Goal: Communication & Community: Ask a question

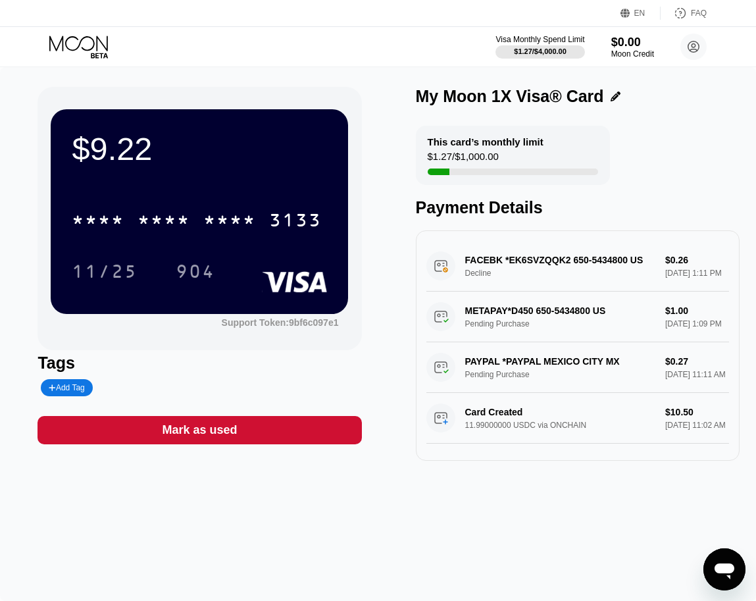
click at [590, 257] on div "FACEBK *EK6SVZQQK2 650-5434800 US Decline $0.26 Sep 19, 2025 1:11 PM" at bounding box center [577, 266] width 303 height 51
click at [501, 257] on div "FACEBK *EK6SVZQQK2 650-5434800 US Decline $0.26 [DATE] 1:11 PM" at bounding box center [577, 266] width 303 height 51
click at [460, 265] on div "FACEBK *EK6SVZQQK2 650-5434800 US Decline $0.26 Sep 19, 2025 1:11 PM" at bounding box center [577, 266] width 303 height 51
click at [723, 568] on icon "Open messaging window" at bounding box center [725, 571] width 20 height 16
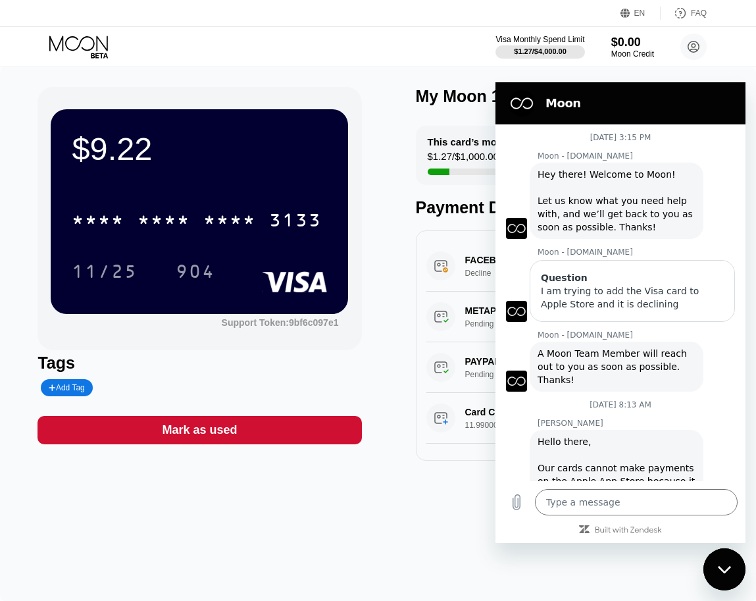
scroll to position [119, 0]
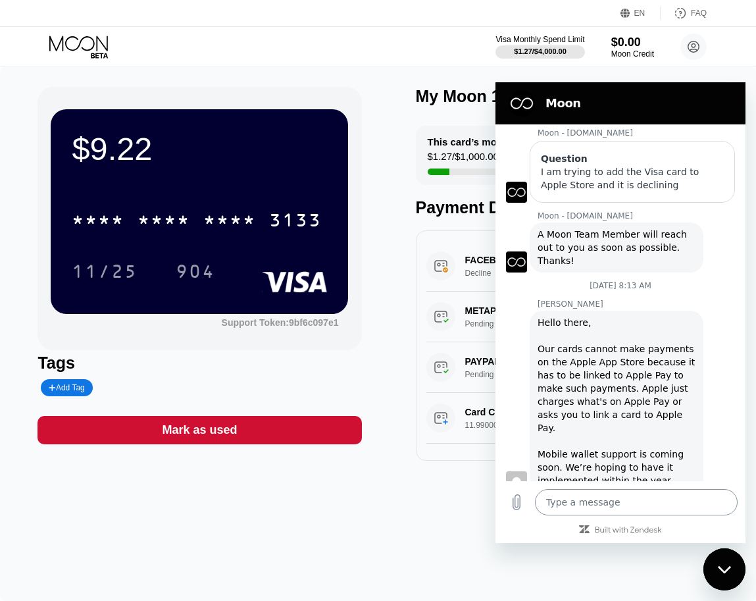
click at [562, 504] on textarea at bounding box center [636, 502] width 203 height 26
type textarea "H"
type textarea "x"
type textarea "He"
type textarea "x"
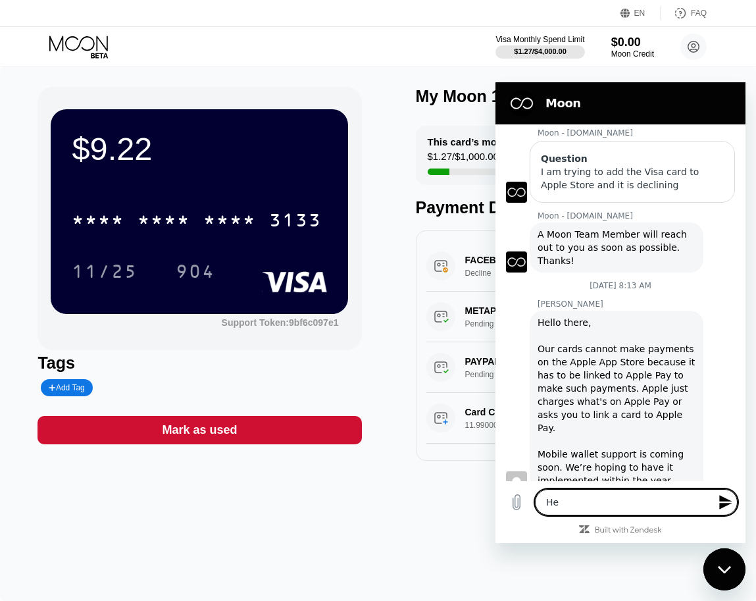
type textarea "Hel"
type textarea "x"
type textarea "Hell"
type textarea "x"
type textarea "Hello"
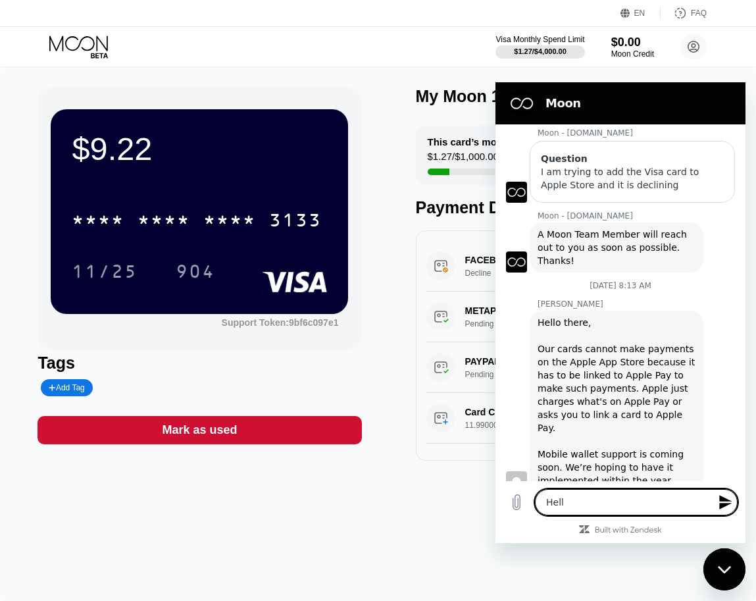
type textarea "x"
type textarea "Hello"
type textarea "x"
type textarea "Hello i"
type textarea "x"
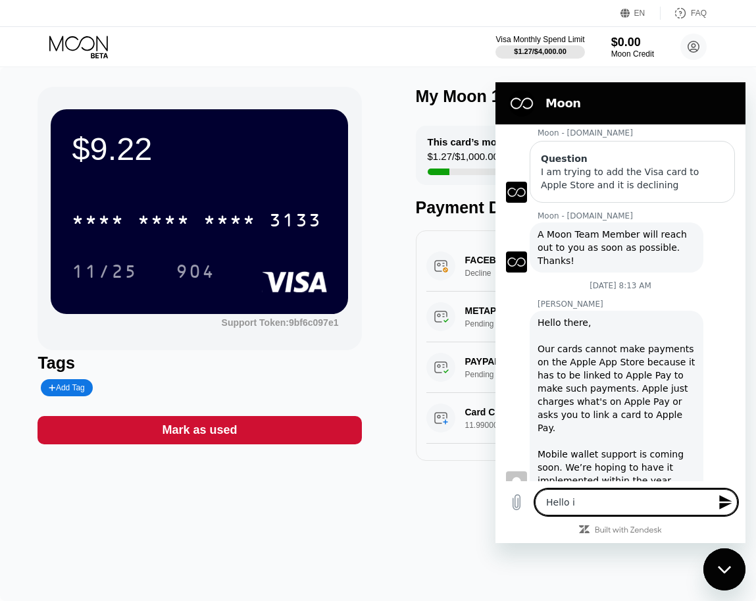
type textarea "Hello I"
type textarea "x"
type textarea "Hello I j"
type textarea "x"
type textarea "Hello I ju"
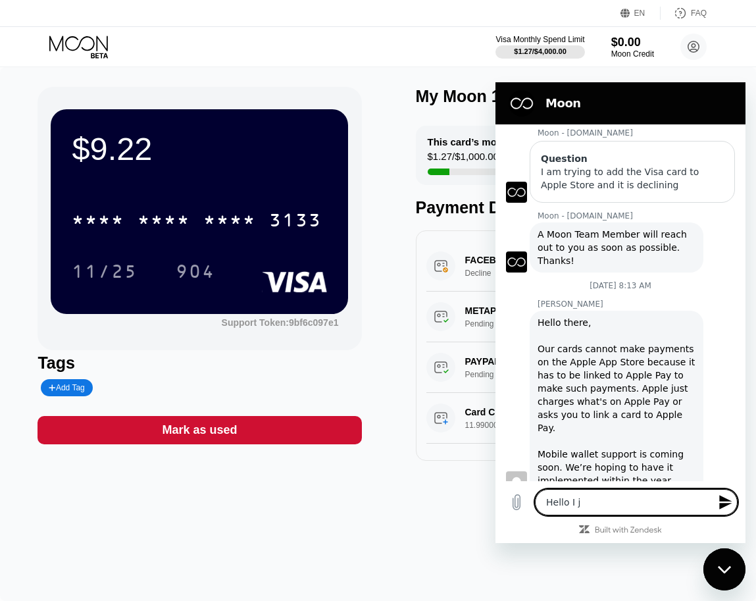
type textarea "x"
type textarea "Hello I jus"
type textarea "x"
type textarea "Hello I just"
type textarea "x"
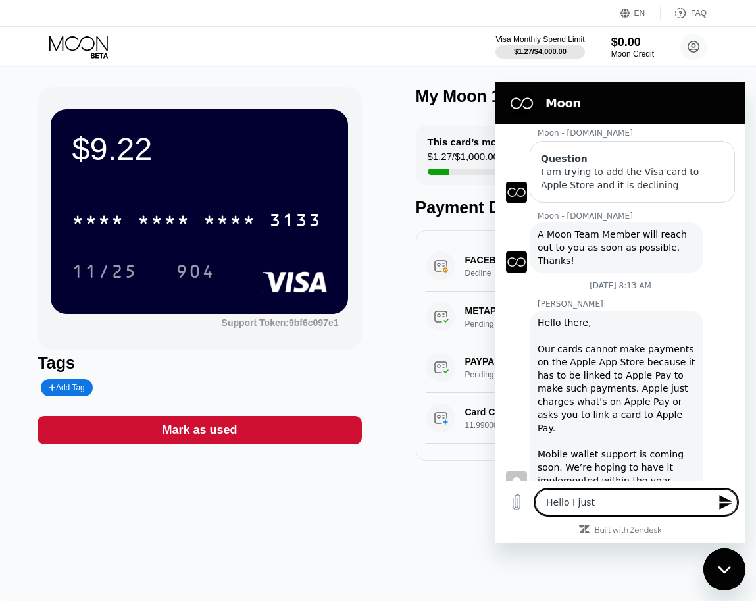
type textarea "Hello I just"
type textarea "x"
type textarea "Hello I just a"
type textarea "x"
type textarea "Hello I just a"
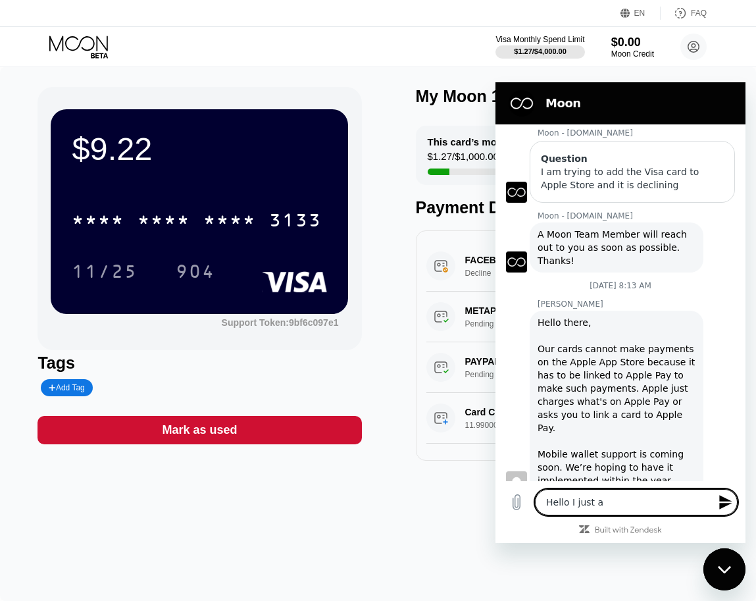
type textarea "x"
type textarea "Hello I just a t"
type textarea "x"
type textarea "Hello I just a tr"
type textarea "x"
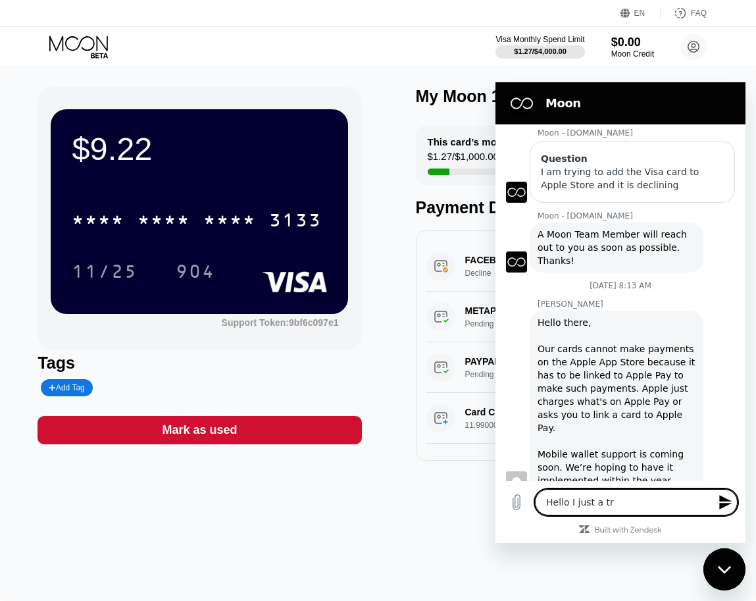
type textarea "Hello I just a tra"
type textarea "x"
type textarea "Hello I just a tran"
type textarea "x"
type textarea "Hello I just a trans"
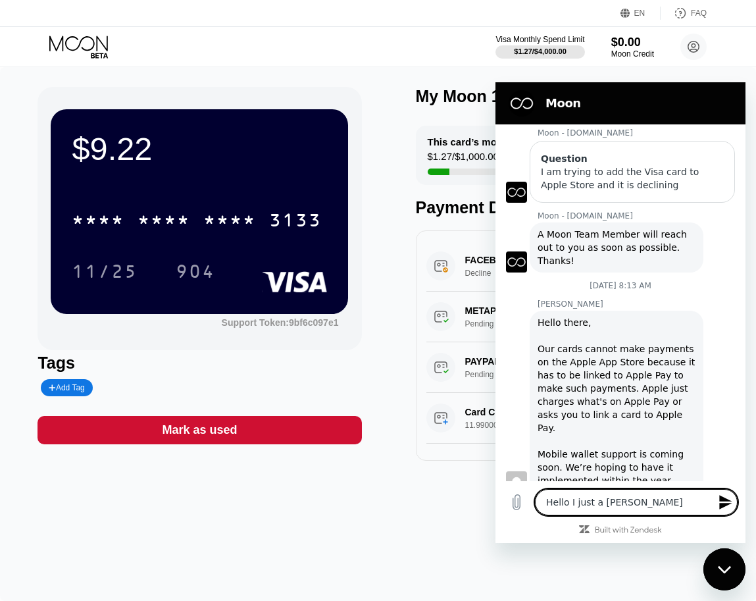
type textarea "x"
type textarea "Hello I just a transa"
type textarea "x"
type textarea "Hello I just a transac"
type textarea "x"
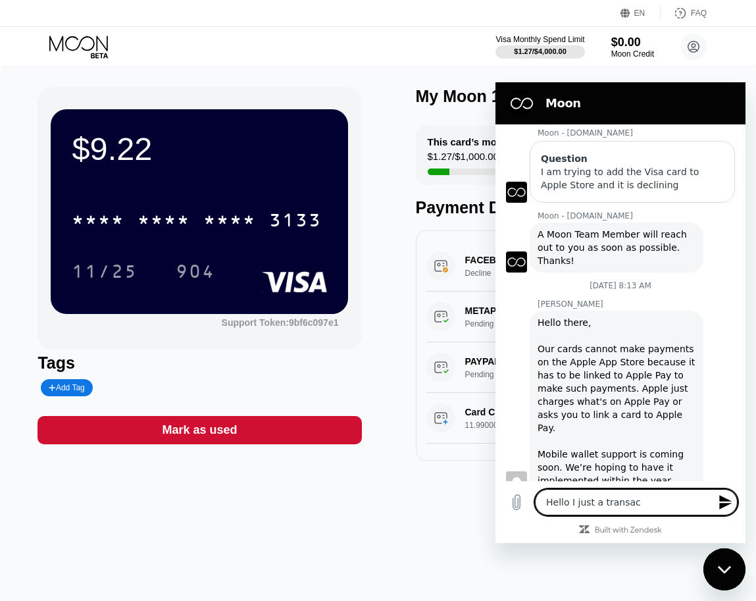
type textarea "Hello I just a transact"
type textarea "x"
type textarea "Hello I just a transacti"
type textarea "x"
type textarea "Hello I just a transactio"
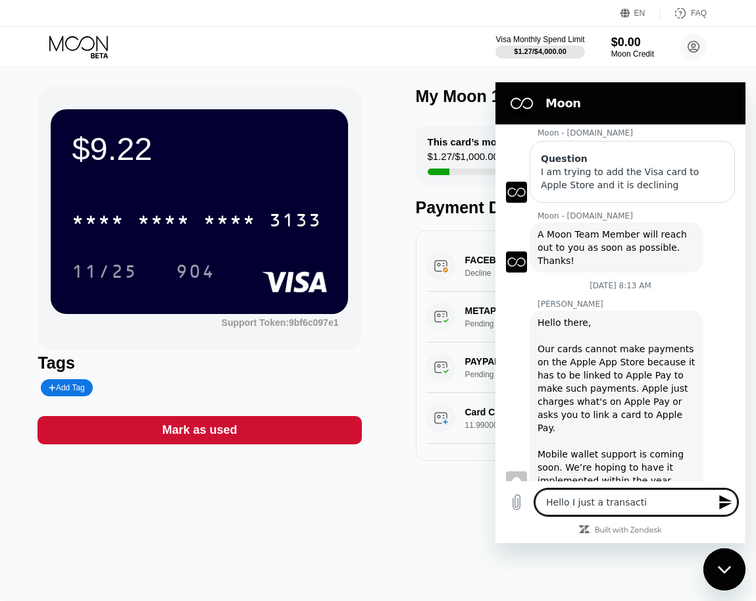
type textarea "x"
type textarea "Hello I just a transaction"
type textarea "x"
type textarea "Hello I just a transaction"
type textarea "x"
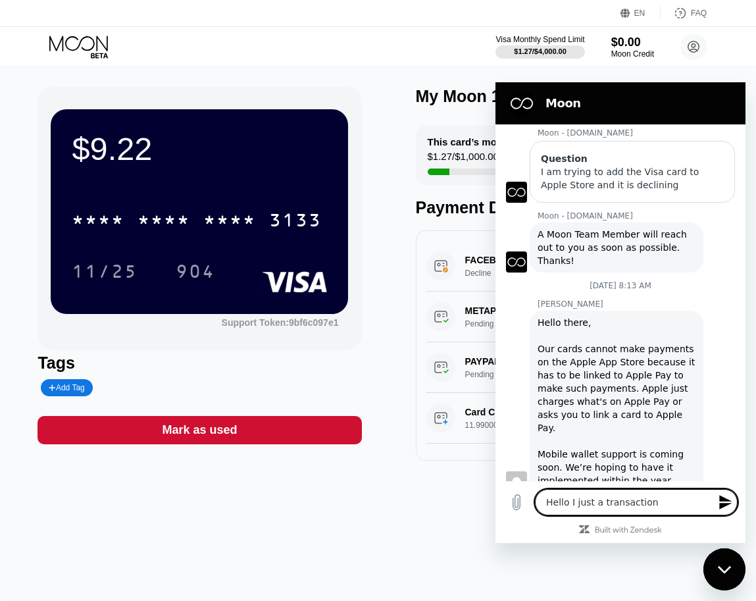
type textarea "Hello I just a transaction d"
type textarea "x"
type textarea "Hello I just a transaction de"
type textarea "x"
type textarea "Hello I just a transaction dec"
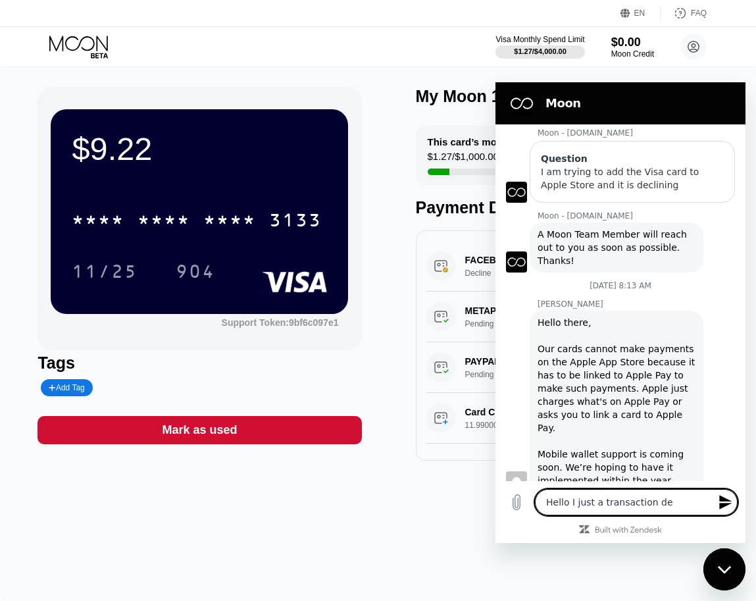
type textarea "x"
type textarea "Hello I just a transaction decl"
type textarea "x"
type textarea "Hello I just a transaction decli"
type textarea "x"
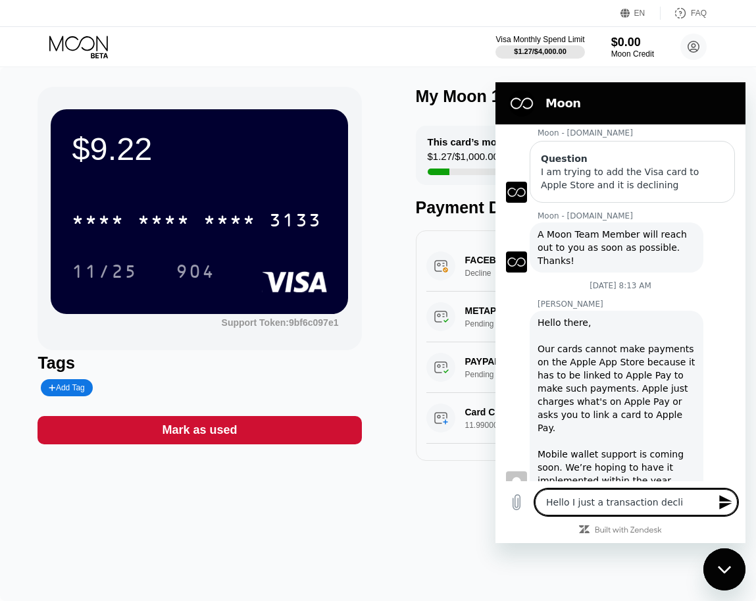
type textarea "Hello I just a transaction declin"
type textarea "x"
type textarea "Hello I just a transaction decline"
type textarea "x"
type textarea "Hello I just a transaction declined"
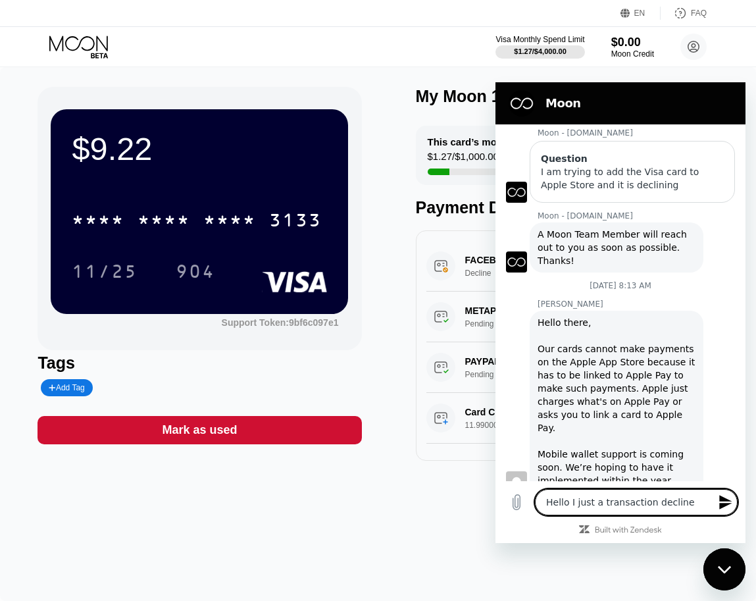
type textarea "x"
type textarea "Hello I just a transaction declined"
type textarea "x"
type textarea "Hello I just a transaction declined o"
type textarea "x"
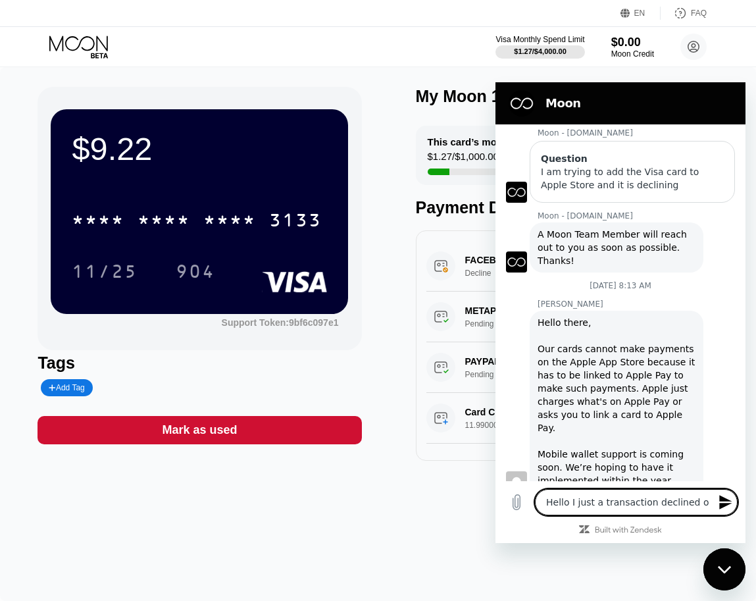
type textarea "Hello I just a transaction declined on"
type textarea "x"
type textarea "Hello I just a transaction declined on"
type textarea "x"
type textarea "Hello I just a transaction declined on t"
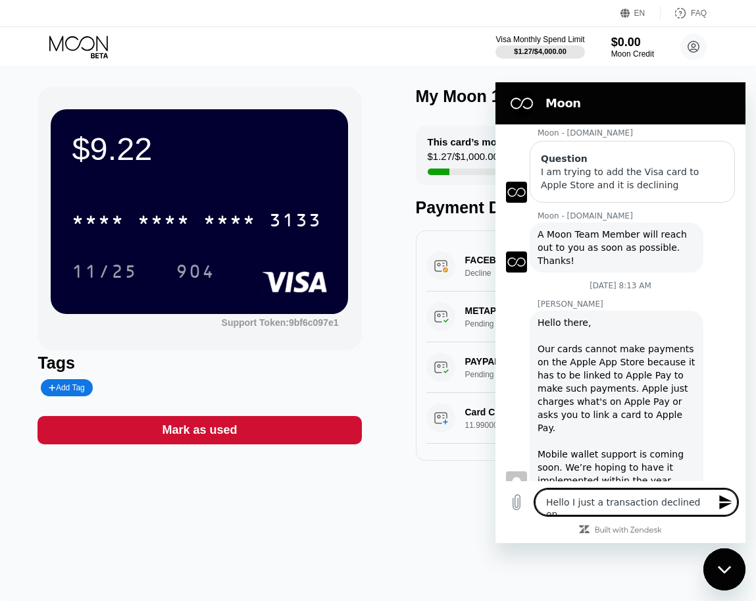
type textarea "x"
type textarea "Hello I just a transaction declined on th"
type textarea "x"
type textarea "Hello I just a transaction declined on the"
type textarea "x"
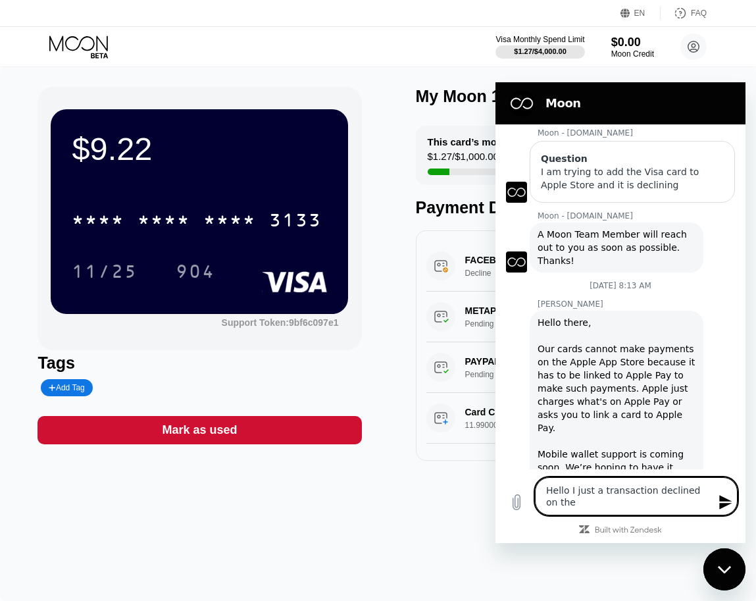
type textarea "Hello I just a transaction declined on the"
type textarea "x"
type textarea "Hello I just a transaction declined on the c"
type textarea "x"
type textarea "Hello I just a transaction declined on the ca"
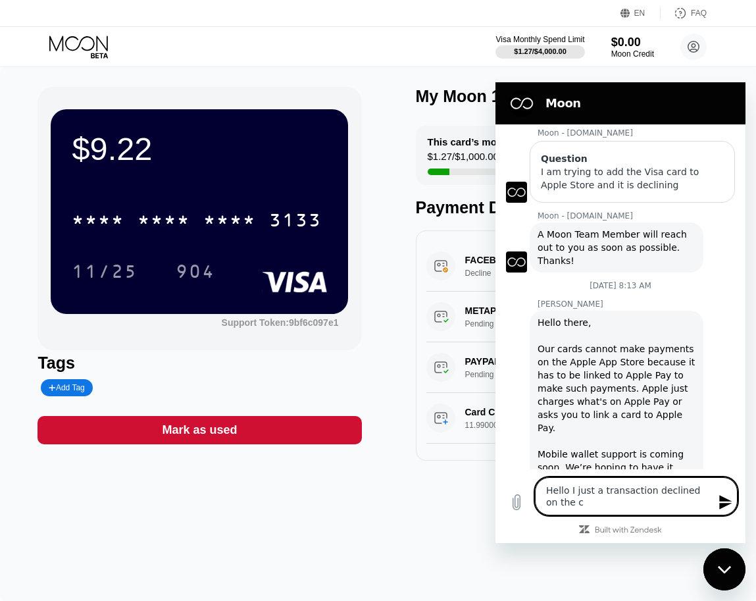
type textarea "x"
type textarea "Hello I just a transaction declined on the car"
type textarea "x"
type textarea "Hello I just a transaction declined on the card"
type textarea "x"
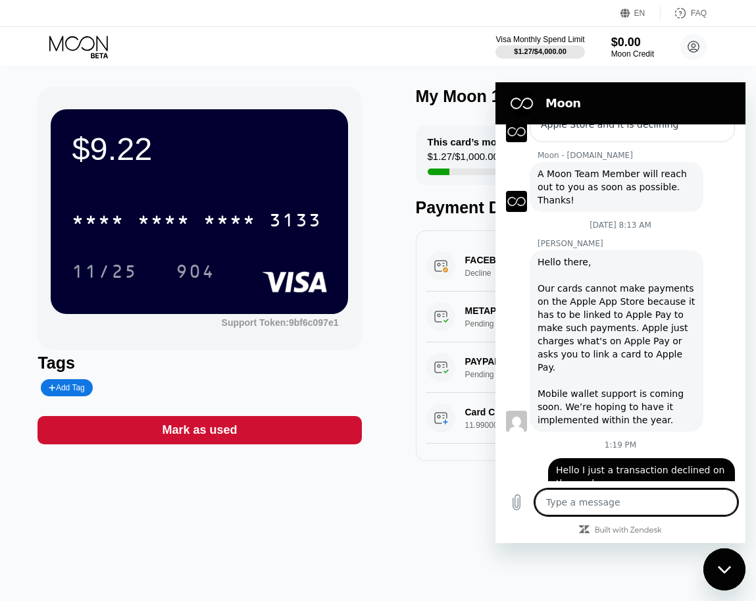
scroll to position [182, 0]
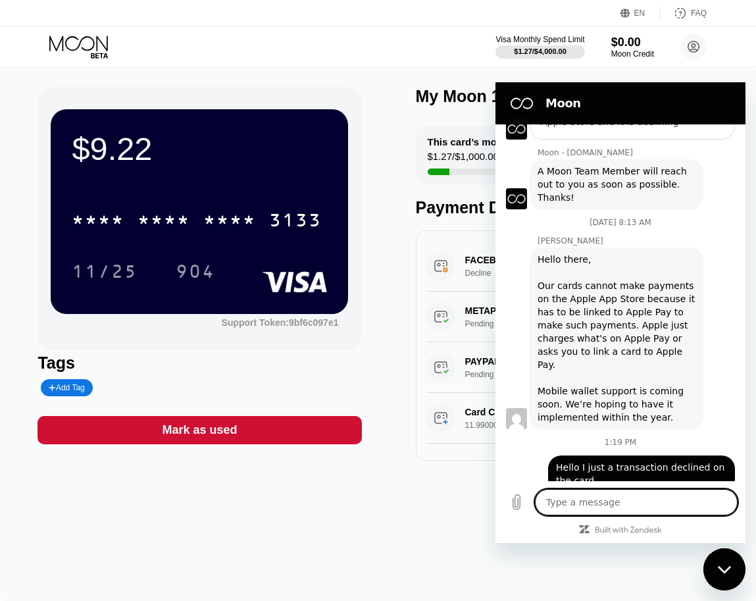
click at [463, 266] on div "FACEBK *EK6SVZQQK2 650-5434800 US Decline $0.26 Sep 19, 2025 1:11 PM" at bounding box center [577, 266] width 303 height 51
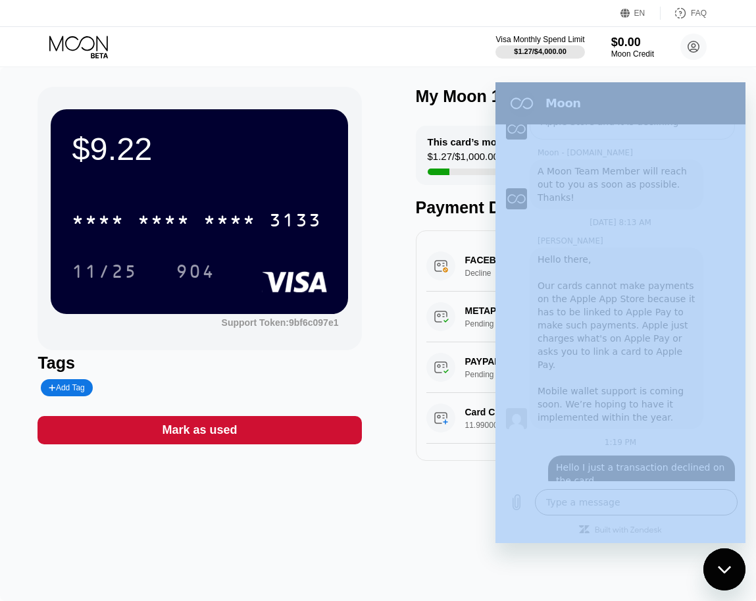
drag, startPoint x: 949, startPoint y: 333, endPoint x: 499, endPoint y: 277, distance: 453.5
click at [482, 277] on div "FACEBK *EK6SVZQQK2 650-5434800 US Decline $0.26 Sep 19, 2025 1:11 PM" at bounding box center [577, 266] width 303 height 51
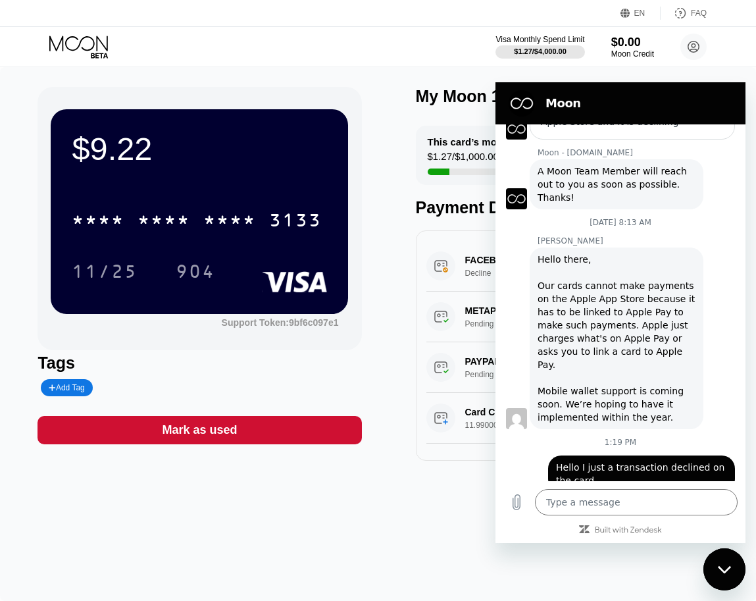
click at [387, 245] on div "$9.22 * * * * * * * * * * * * 3133 11/25 904 Support Token: 9bf6c097e1 Tags Add…" at bounding box center [378, 274] width 680 height 374
click at [726, 567] on icon "Close messaging window" at bounding box center [725, 569] width 14 height 9
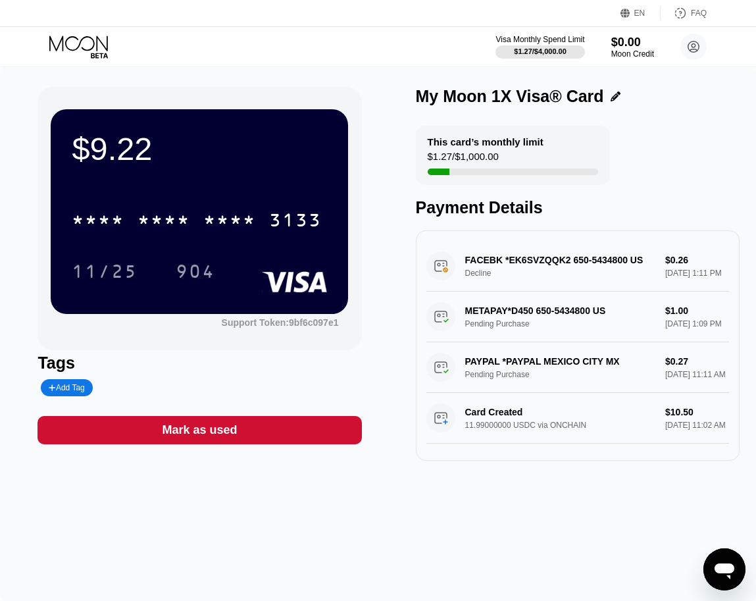
drag, startPoint x: 457, startPoint y: 259, endPoint x: 583, endPoint y: 282, distance: 128.4
click at [583, 282] on div "FACEBK *EK6SVZQQK2 650-5434800 US Decline $0.26 Sep 19, 2025 1:11 PM" at bounding box center [577, 266] width 303 height 51
click at [463, 255] on div "FACEBK *EK6SVZQQK2 650-5434800 US Decline $0.26 Sep 19, 2025 1:11 PM" at bounding box center [577, 266] width 303 height 51
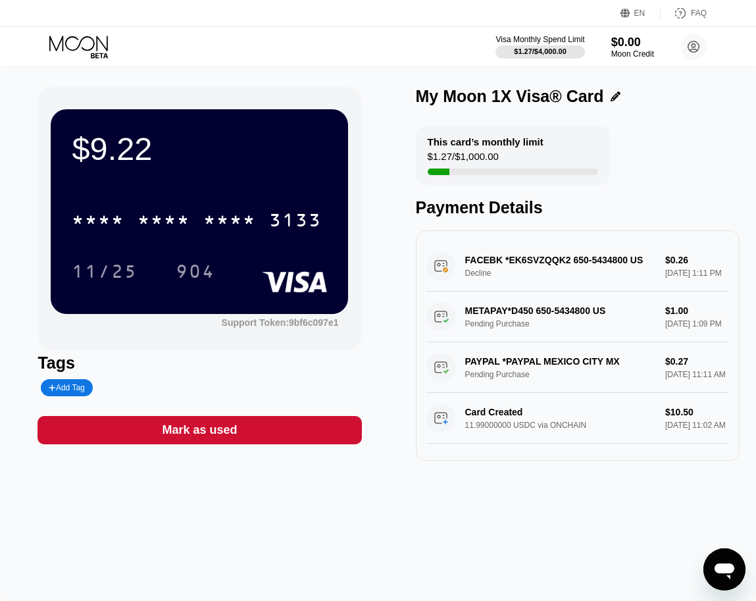
click at [480, 260] on div "FACEBK *EK6SVZQQK2 650-5434800 US Decline $0.26 Sep 19, 2025 1:11 PM" at bounding box center [577, 266] width 303 height 51
drag, startPoint x: 464, startPoint y: 264, endPoint x: 620, endPoint y: 270, distance: 156.7
click at [620, 270] on div "FACEBK *EK6SVZQQK2 650-5434800 US Decline $0.26 Sep 19, 2025 1:11 PM" at bounding box center [577, 266] width 303 height 51
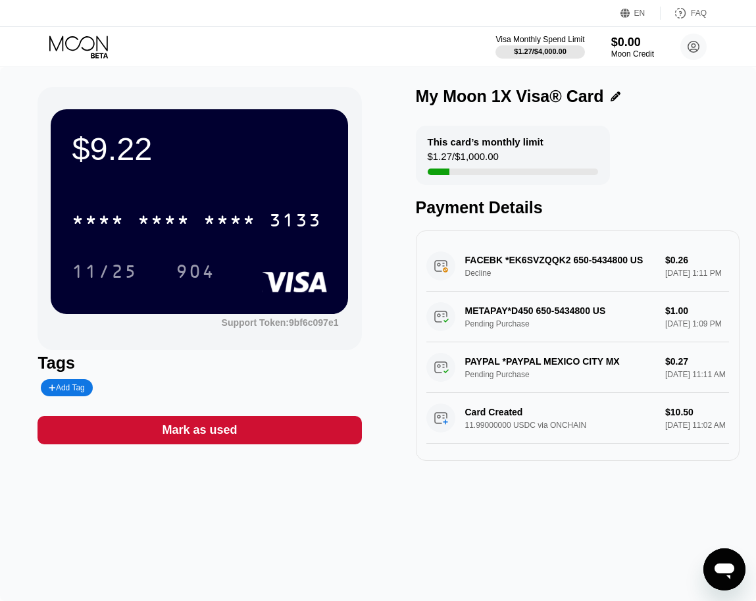
drag, startPoint x: 653, startPoint y: 264, endPoint x: 421, endPoint y: 273, distance: 232.4
click at [421, 273] on div "FACEBK *EK6SVZQQK2 650-5434800 US Decline $0.26 Sep 19, 2025 1:11 PM METAPAY*D4…" at bounding box center [578, 345] width 324 height 230
click at [603, 132] on div "This card’s monthly limit $1.27 / $1,000.00" at bounding box center [513, 155] width 194 height 59
drag, startPoint x: 430, startPoint y: 263, endPoint x: 428, endPoint y: 231, distance: 31.6
click at [427, 230] on div "FACEBK *EK6SVZQQK2 650-5434800 US Decline $0.26 Sep 19, 2025 1:11 PM METAPAY*D4…" at bounding box center [578, 345] width 324 height 230
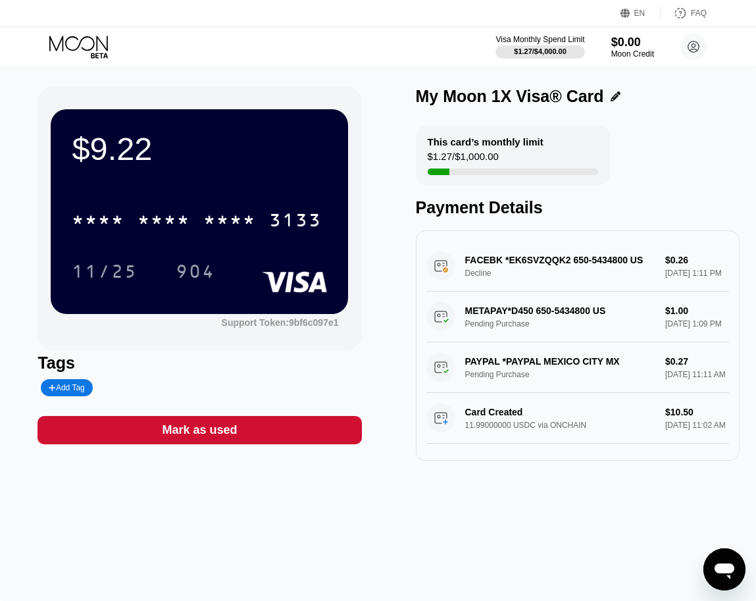
drag, startPoint x: 490, startPoint y: 276, endPoint x: 449, endPoint y: 261, distance: 43.5
click at [449, 261] on div "FACEBK *EK6SVZQQK2 650-5434800 US Decline $0.26 Sep 19, 2025 1:11 PM" at bounding box center [577, 266] width 303 height 51
click at [727, 565] on icon "Open messaging window" at bounding box center [725, 571] width 20 height 16
type textarea "x"
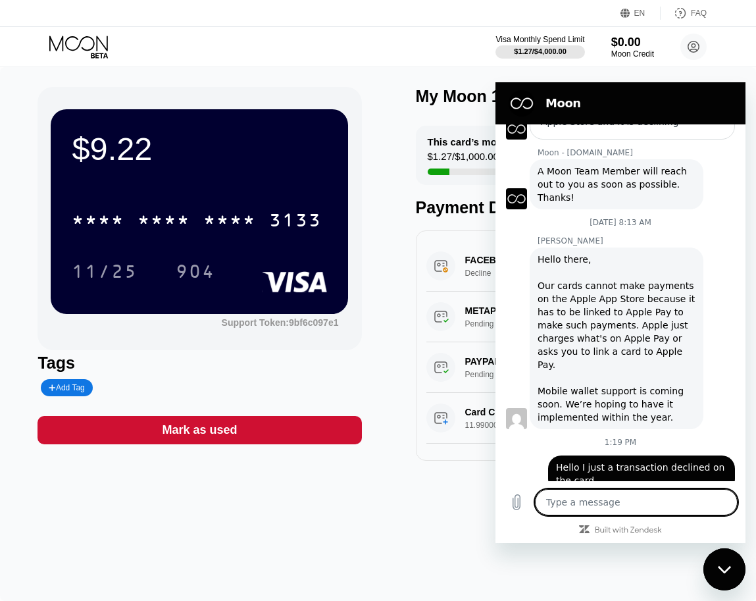
click at [640, 493] on textarea at bounding box center [636, 502] width 203 height 26
type textarea "a"
type textarea "x"
type textarea "a"
type textarea "x"
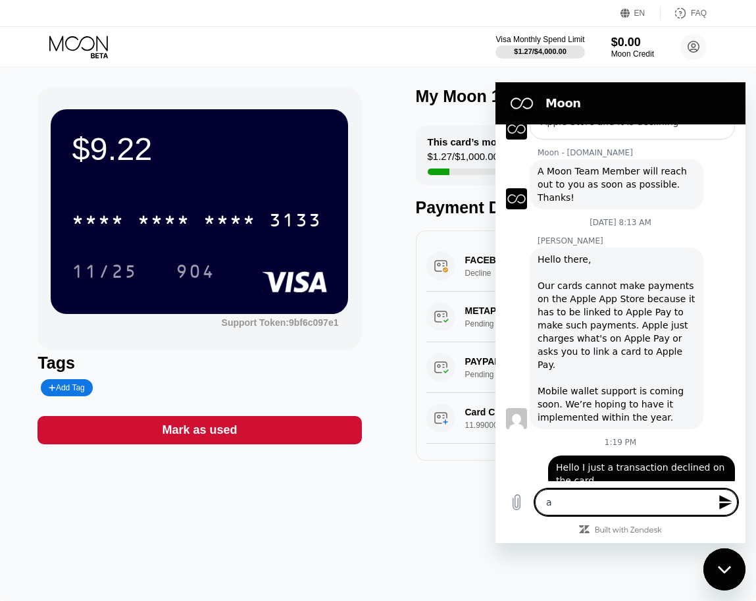
type textarea "a c"
type textarea "x"
type textarea "a ch"
type textarea "x"
type textarea "a cha"
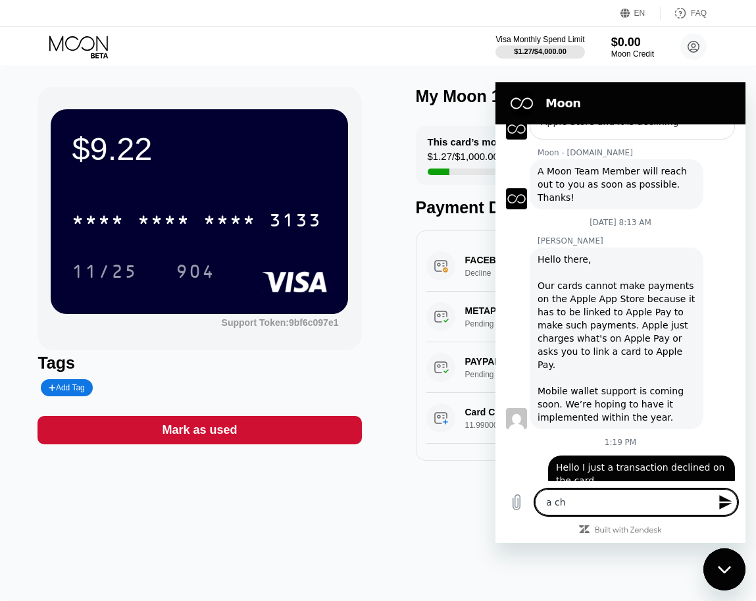
type textarea "x"
type textarea "a char"
type textarea "x"
type textarea "a charg"
type textarea "x"
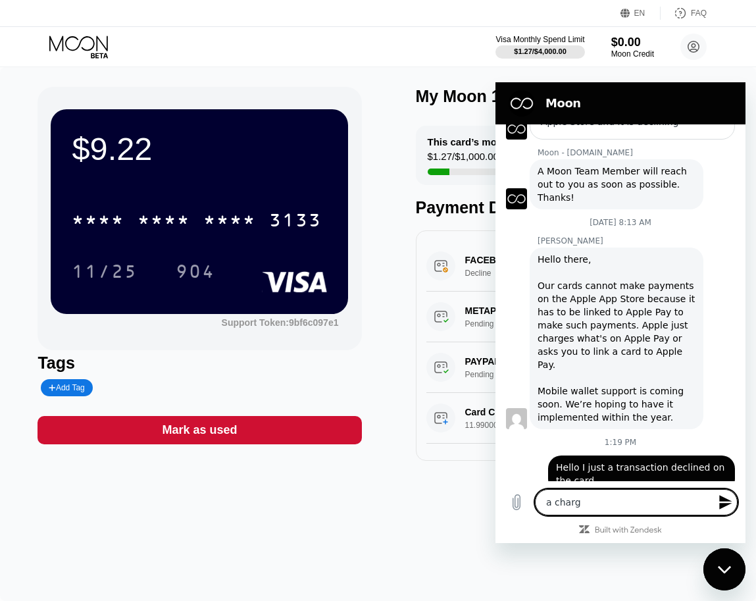
type textarea "a charge"
type textarea "x"
type textarea "a charge"
type textarea "x"
type textarea "a charge d"
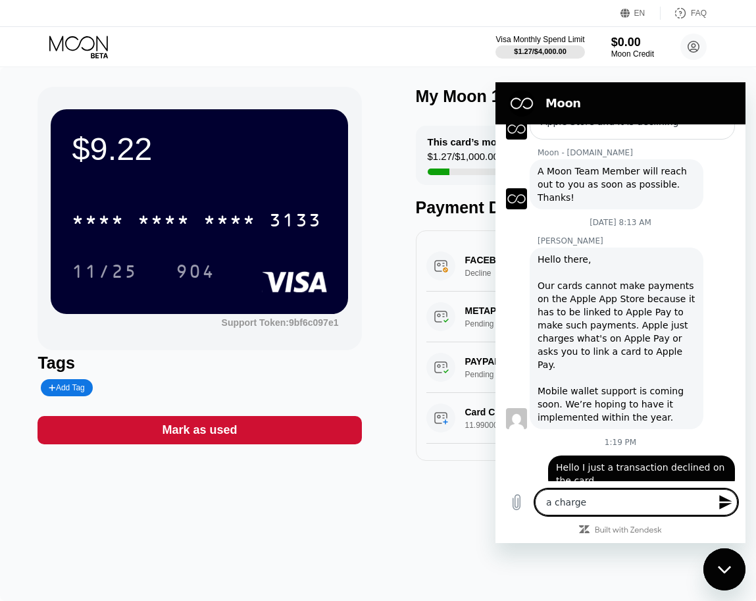
type textarea "x"
type textarea "a charge de"
type textarea "x"
type textarea "a charge dec"
type textarea "x"
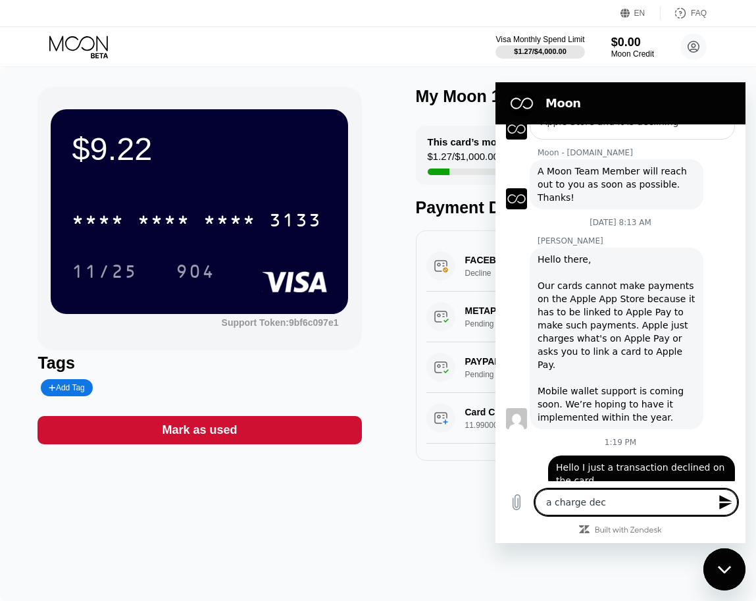
type textarea "a charge decl"
type textarea "x"
type textarea "a charge decli"
type textarea "x"
type textarea "a charge declin"
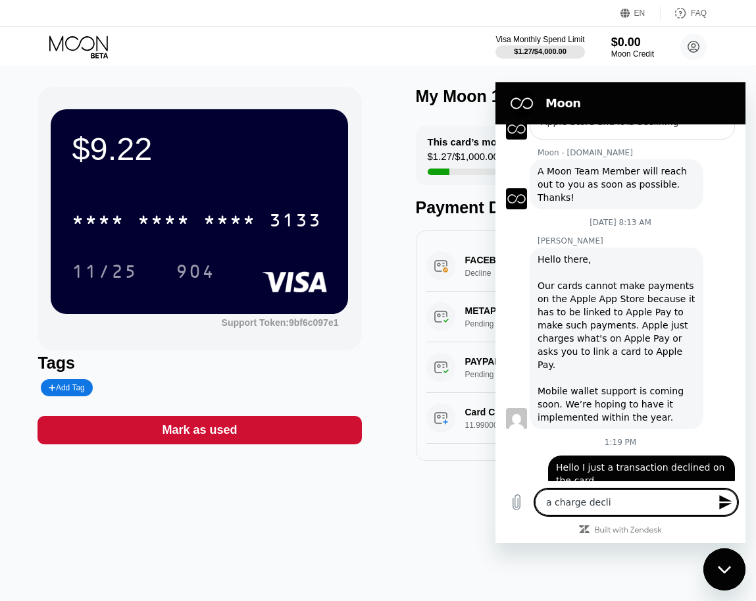
type textarea "x"
type textarea "a charge decline"
type textarea "x"
type textarea "a charge declined"
type textarea "x"
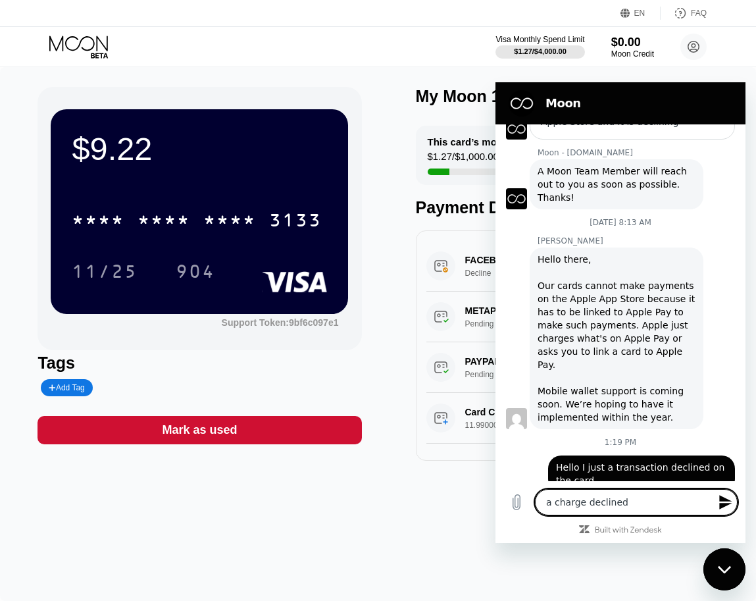
type textarea "a charge declined"
type textarea "x"
type textarea "a charge declined f"
type textarea "x"
type textarea "a charge declined fr"
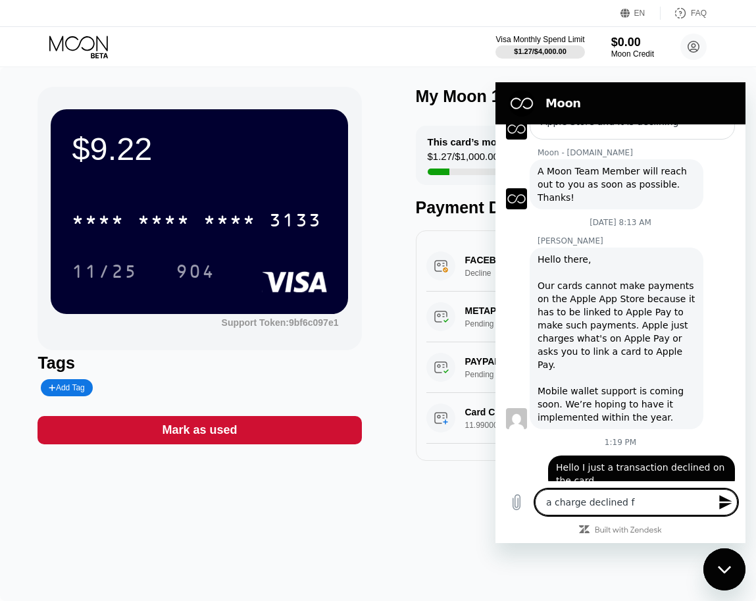
type textarea "x"
type textarea "a charge declined fro"
type textarea "x"
type textarea "a charge declined from"
type textarea "x"
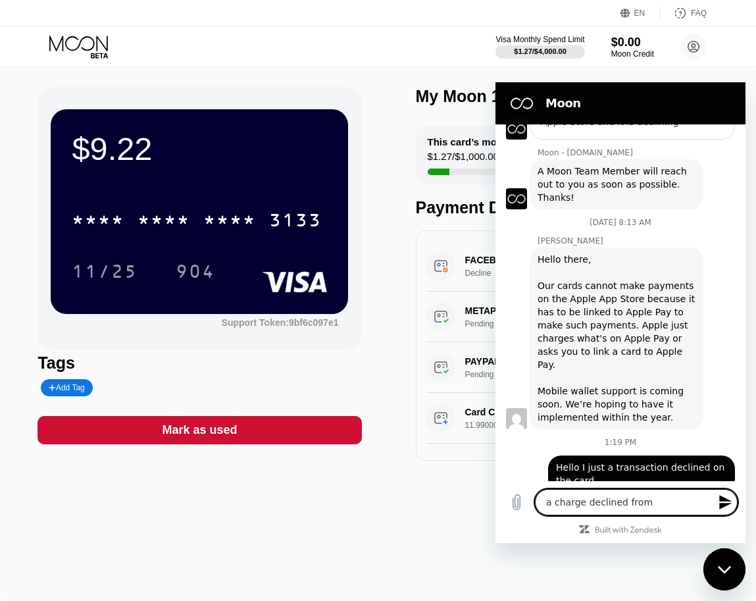
type textarea "a charge declined from"
type textarea "x"
type textarea "a charge declined from f"
type textarea "x"
type textarea "a charge declined from fa"
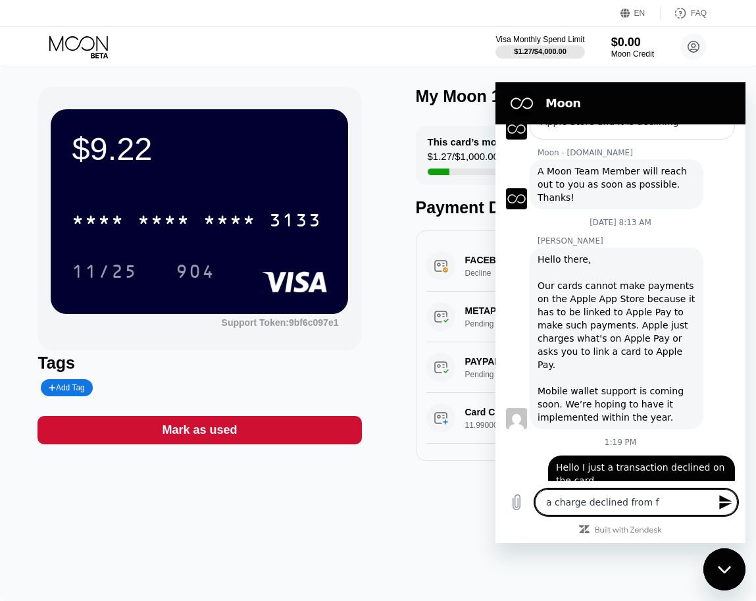
type textarea "x"
type textarea "a charge declined from fac"
type textarea "x"
type textarea "a charge declined from face"
type textarea "x"
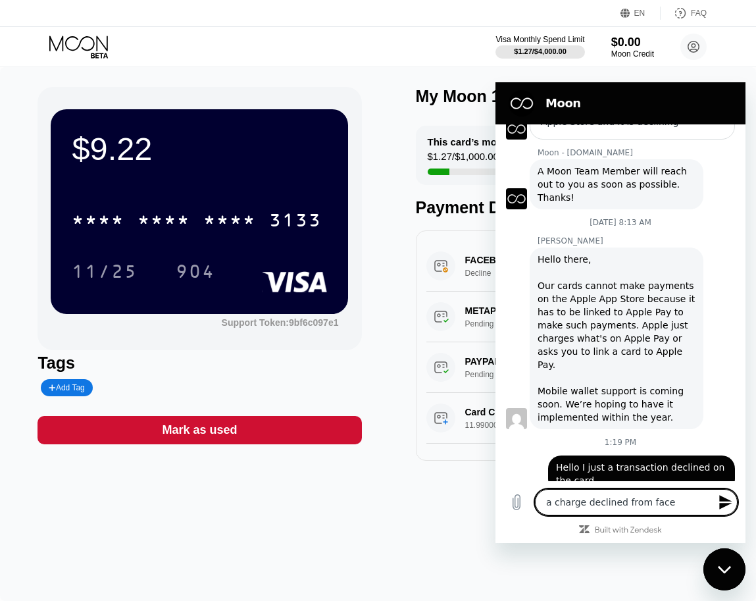
type textarea "a charge declined from faceb"
type textarea "x"
type textarea "a charge declined from facebo"
type textarea "x"
type textarea "a charge declined from faceboo"
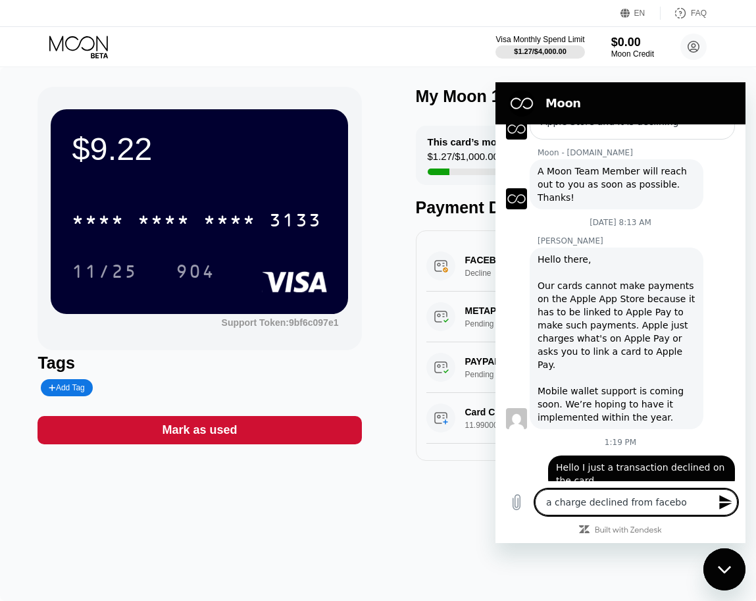
type textarea "x"
type textarea "a charge declined from facebook"
type textarea "x"
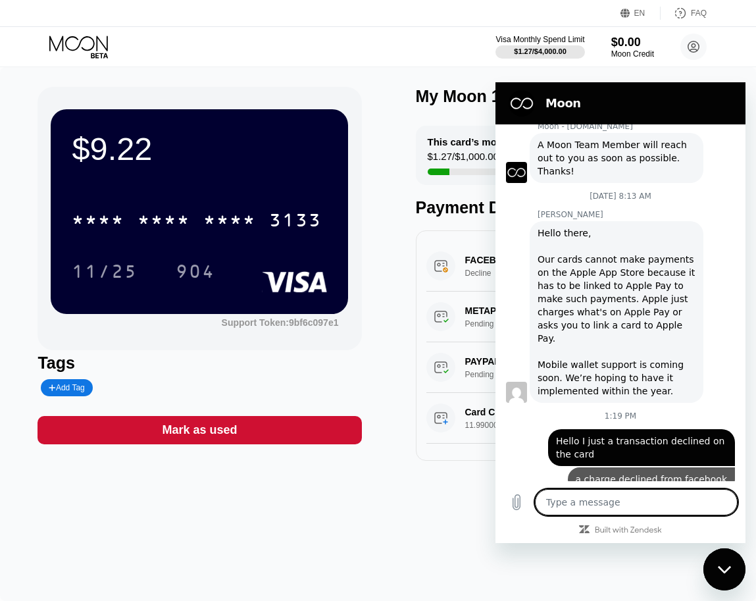
scroll to position [207, 0]
type textarea "x"
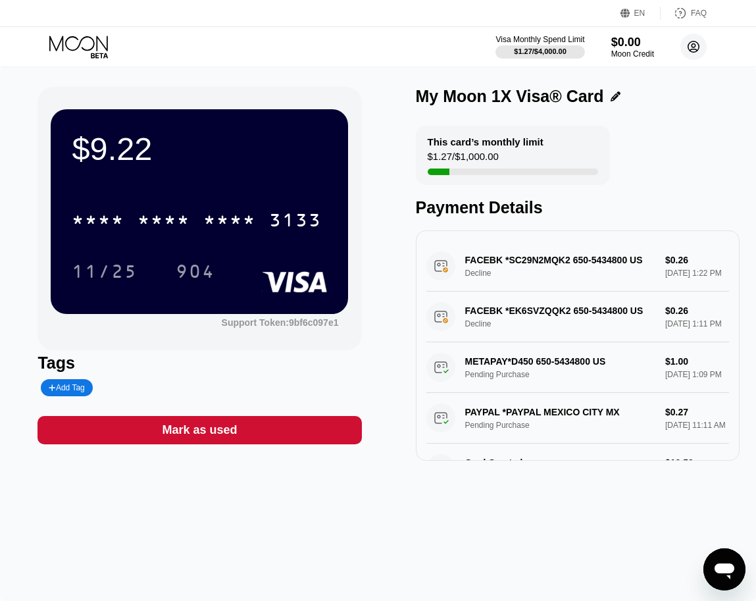
click at [695, 42] on circle at bounding box center [693, 47] width 26 height 26
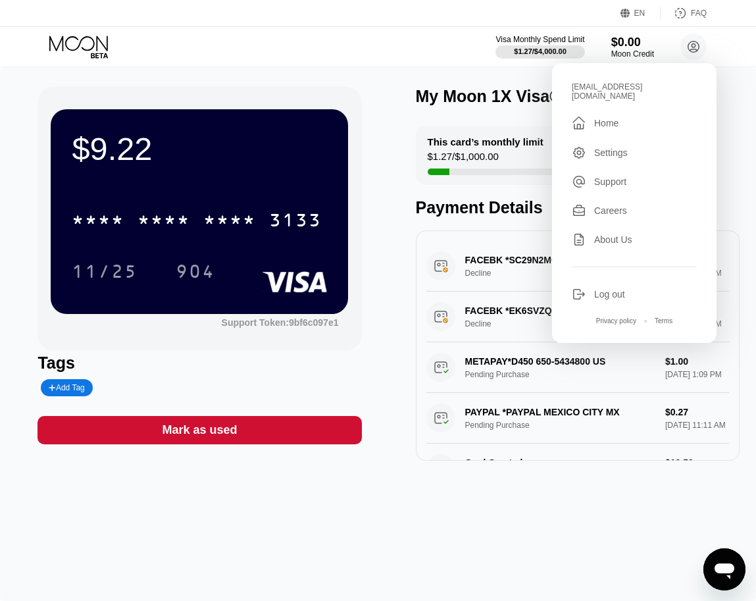
click at [607, 277] on div "[EMAIL_ADDRESS][DOMAIN_NAME]  Home Settings Support Careers About Us Log out P…" at bounding box center [634, 203] width 164 height 280
click at [607, 289] on div "Log out" at bounding box center [609, 294] width 31 height 11
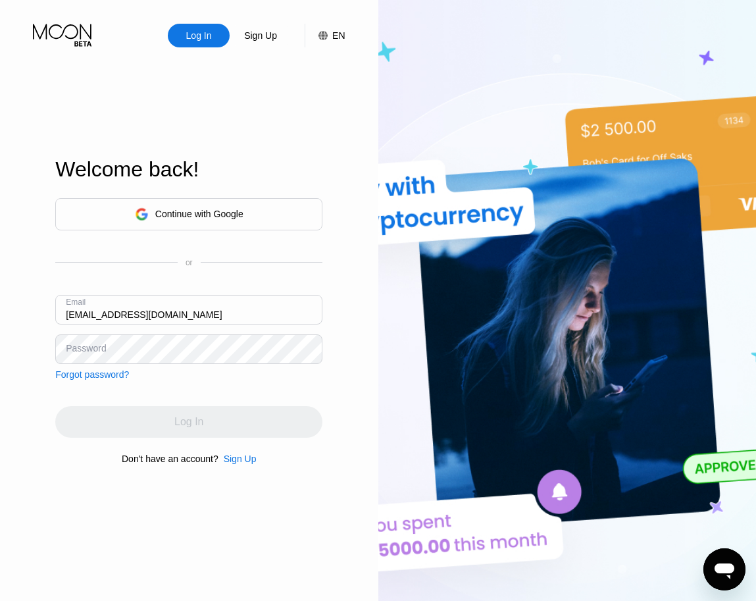
type input "[EMAIL_ADDRESS][DOMAIN_NAME]"
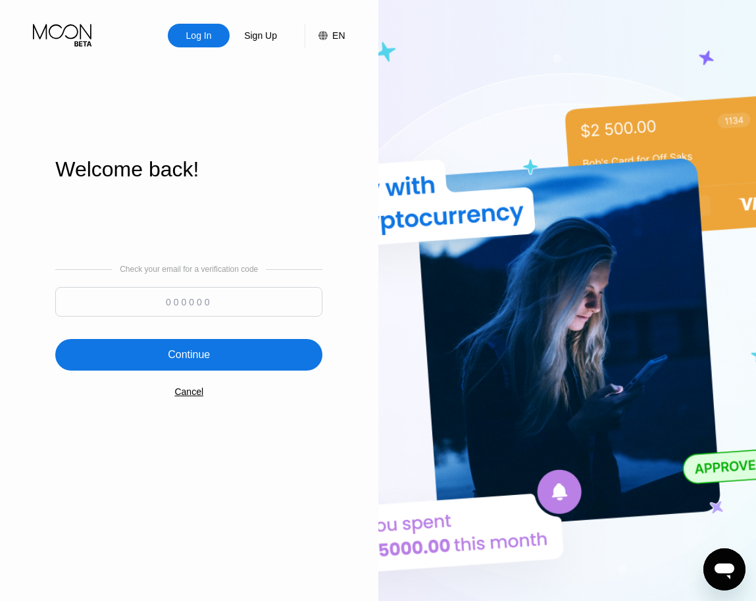
click at [228, 295] on input at bounding box center [188, 302] width 267 height 30
type input "499015"
click at [177, 365] on div "Continue" at bounding box center [188, 355] width 267 height 32
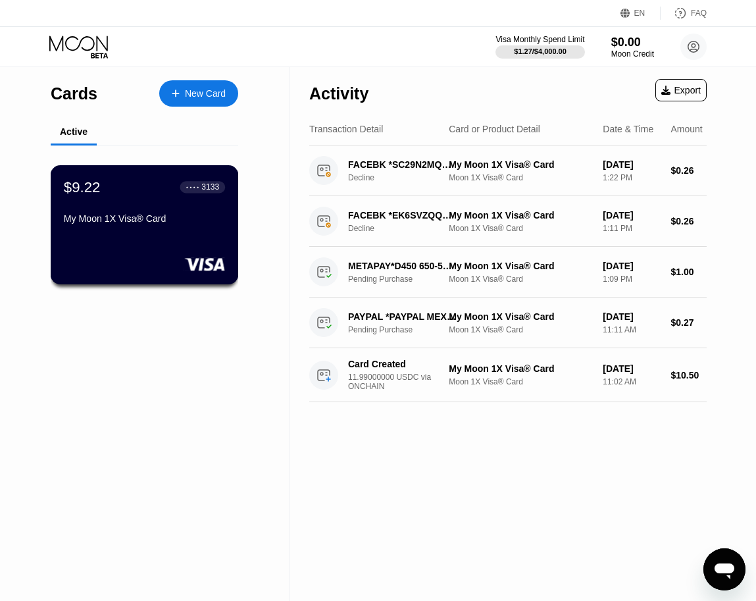
click at [163, 249] on div "$9.22 ● ● ● ● 3133 My Moon 1X Visa® Card" at bounding box center [145, 224] width 188 height 119
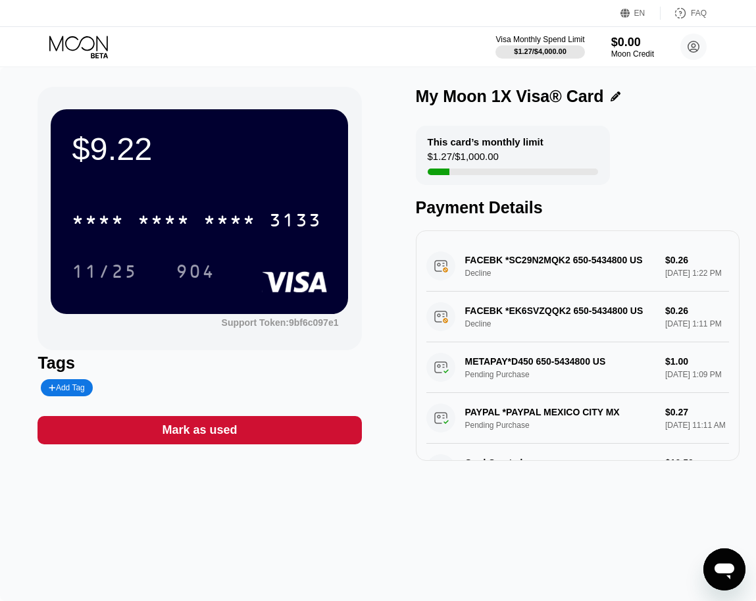
click at [734, 568] on icon "Open messaging window" at bounding box center [725, 571] width 20 height 16
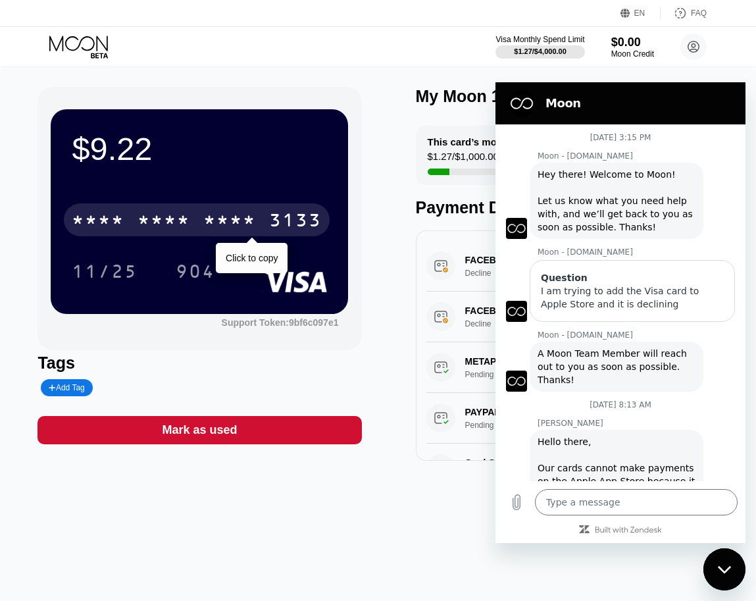
scroll to position [207, 0]
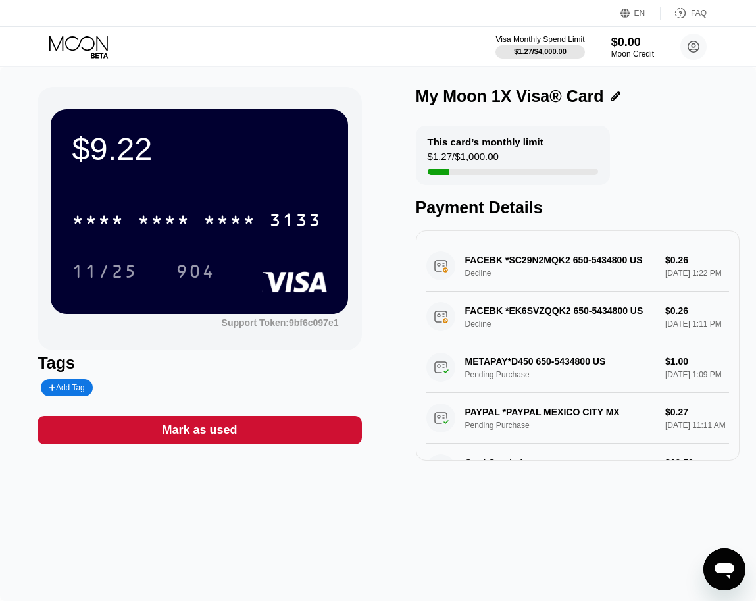
click at [724, 559] on icon "Open messaging window" at bounding box center [725, 569] width 24 height 24
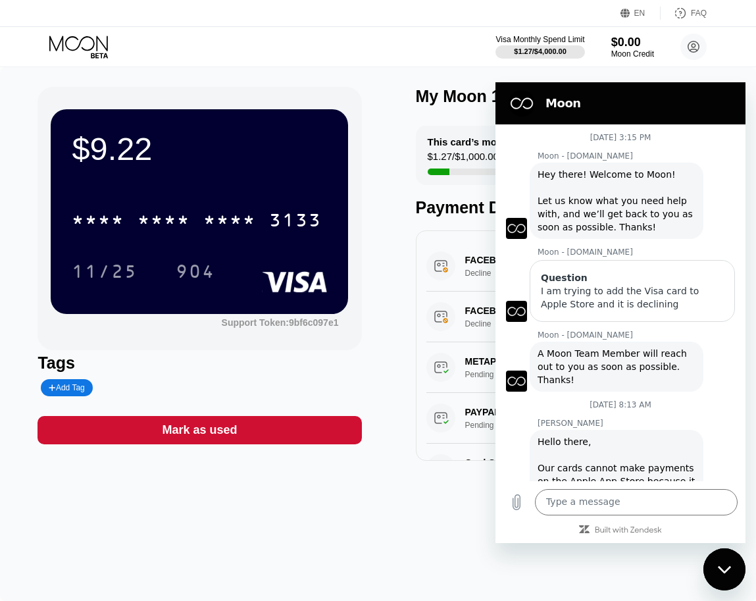
scroll to position [207, 0]
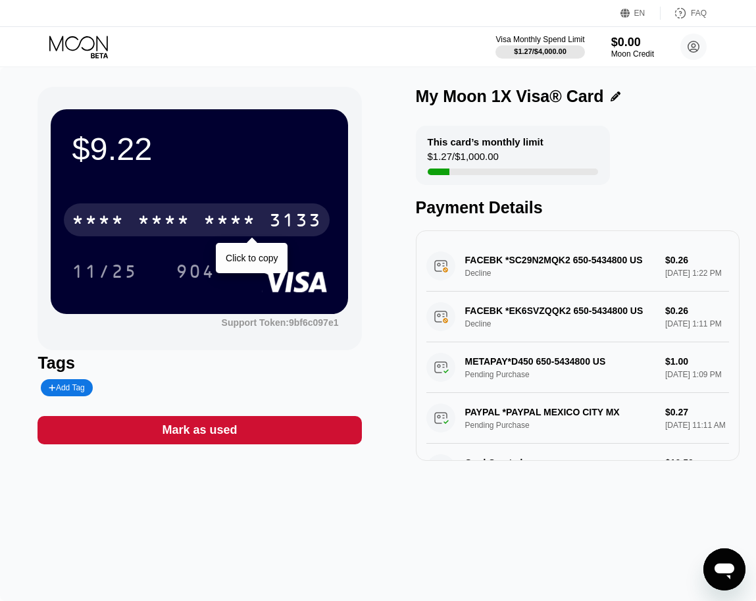
click at [202, 223] on div "* * * * * * * * * * * * 3133" at bounding box center [197, 219] width 266 height 33
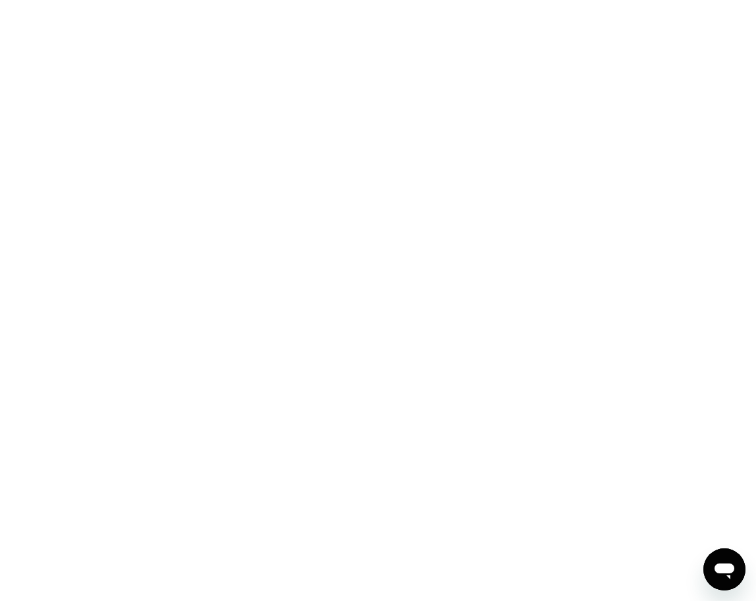
click at [723, 570] on icon "Open messaging window" at bounding box center [725, 571] width 20 height 16
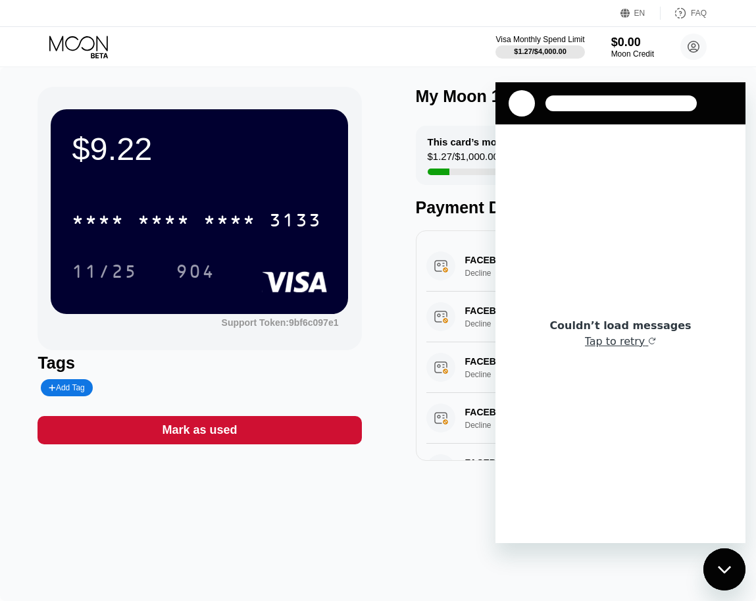
click at [630, 329] on div "Couldn’t load messages" at bounding box center [619, 325] width 141 height 13
click at [630, 340] on button "Tap to retry" at bounding box center [621, 341] width 72 height 13
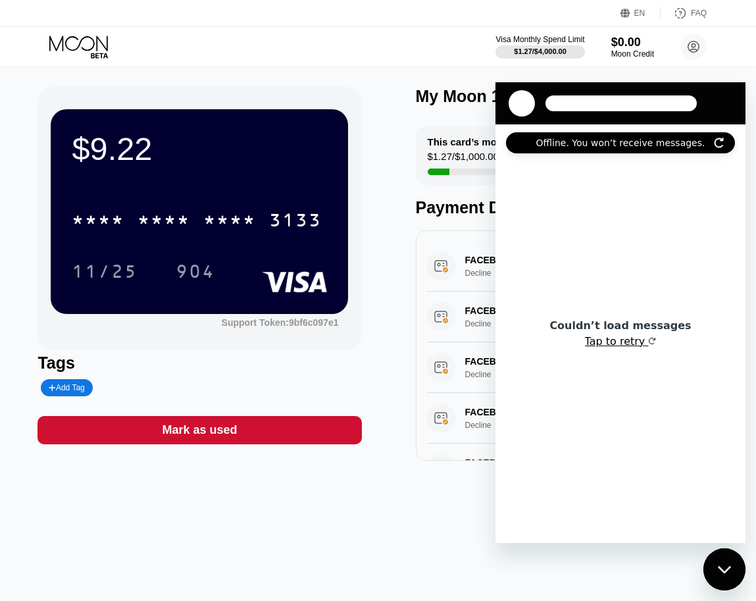
click at [617, 347] on button "Tap to retry" at bounding box center [621, 341] width 72 height 13
click at [632, 336] on button "Tap to retry" at bounding box center [621, 341] width 72 height 13
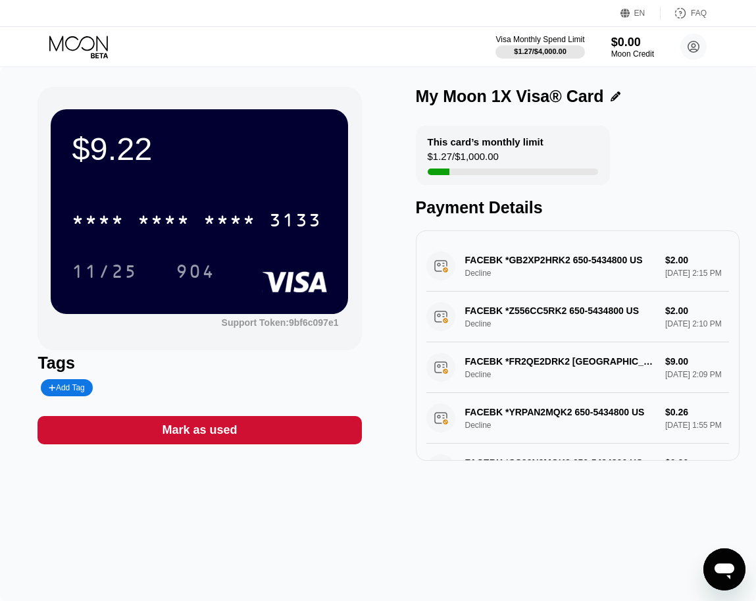
click at [722, 560] on icon "Open messaging window" at bounding box center [725, 569] width 24 height 24
type textarea "x"
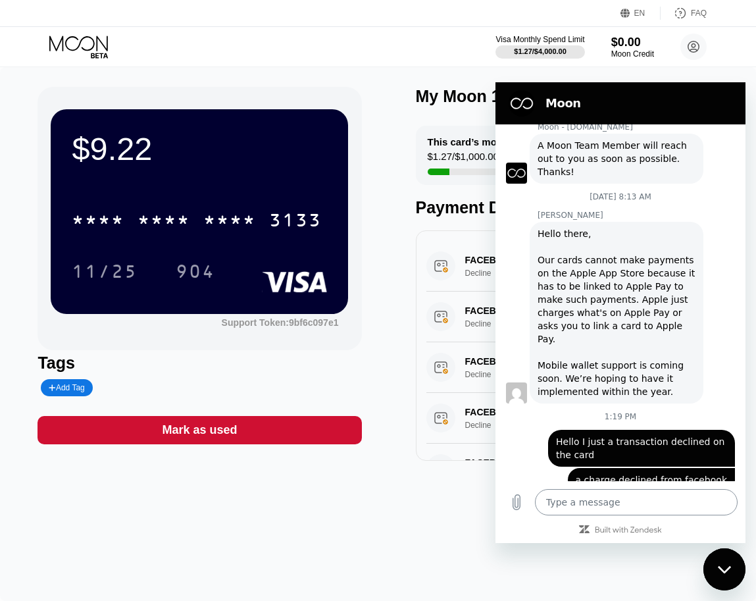
scroll to position [207, 0]
click at [600, 498] on textarea at bounding box center [636, 502] width 203 height 26
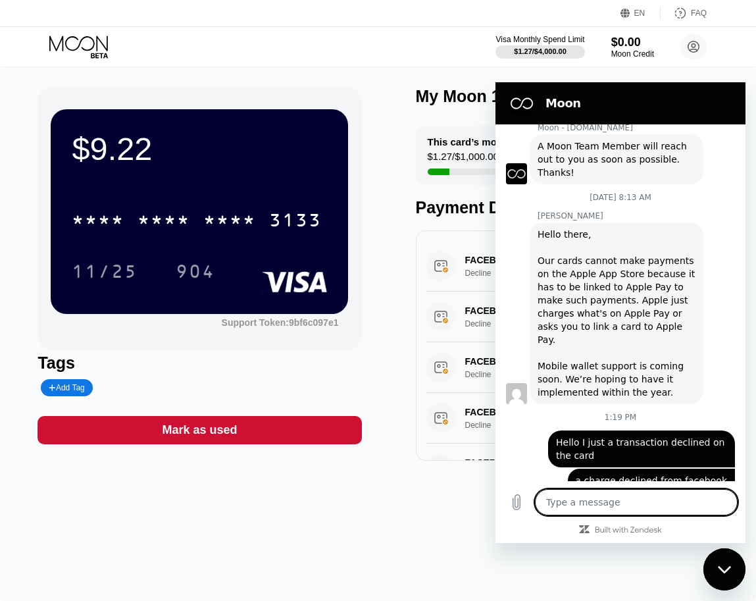
type textarea "i"
type textarea "x"
type textarea "I"
type textarea "x"
type textarea "I a"
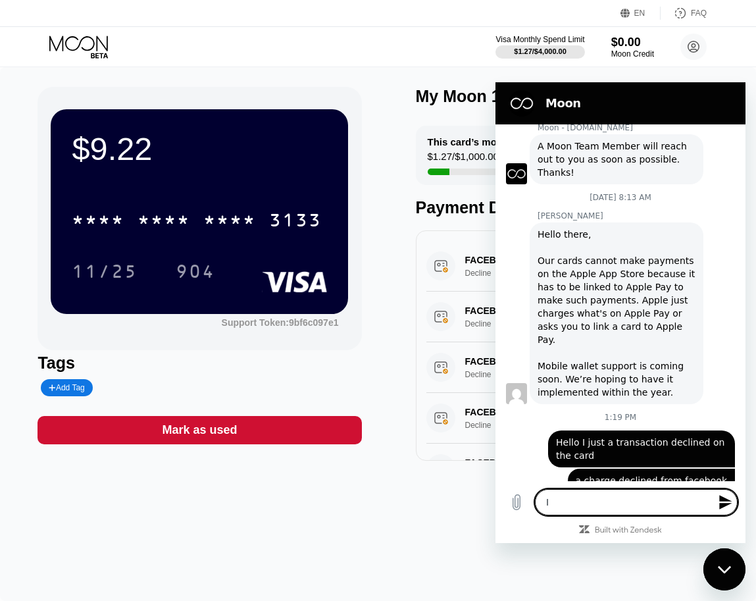
type textarea "x"
type textarea "I am"
type textarea "x"
type textarea "I am"
type textarea "x"
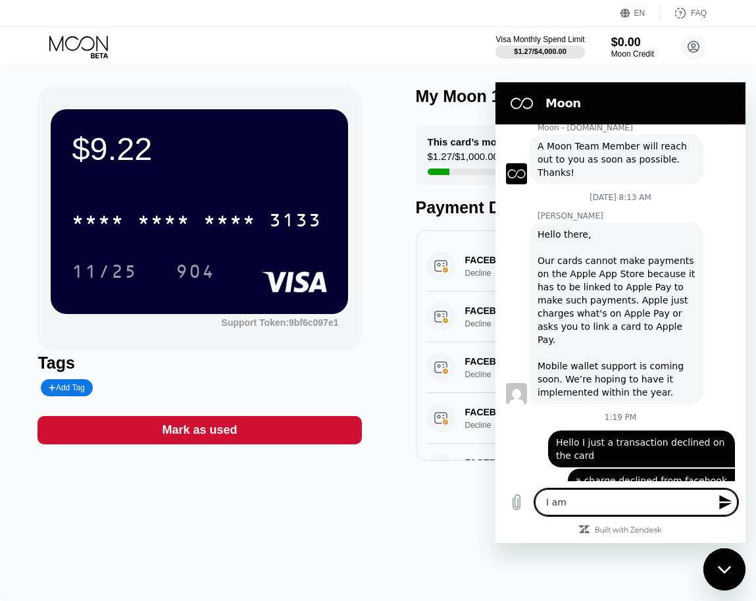
type textarea "I am t"
type textarea "x"
type textarea "I am tr"
type textarea "x"
type textarea "I am try"
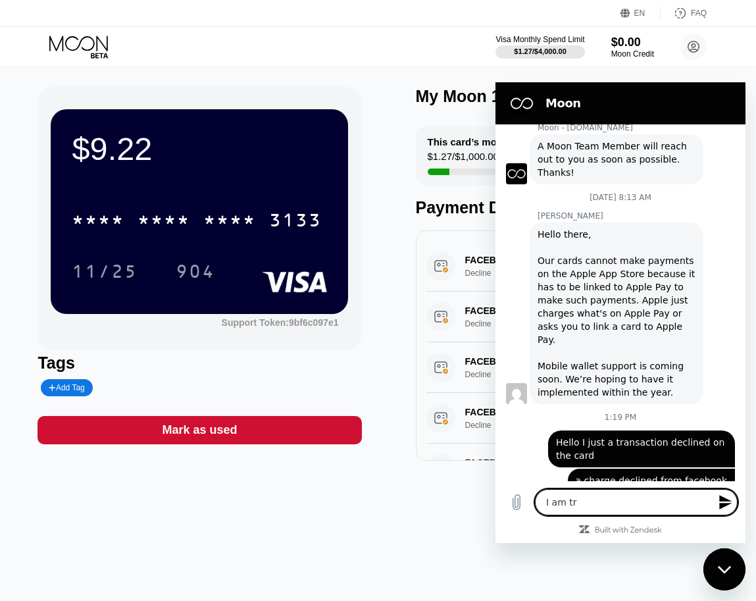
type textarea "x"
type textarea "I am tryn"
type textarea "x"
type textarea "I am try"
type textarea "x"
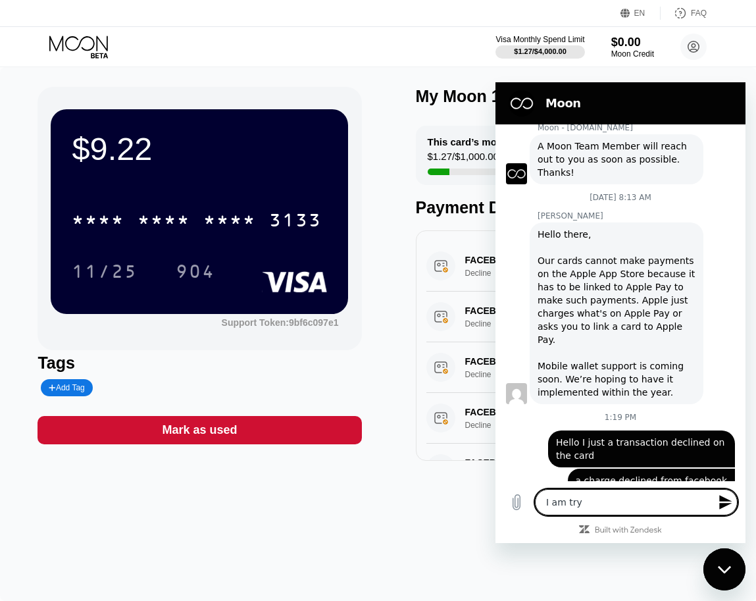
type textarea "I am tryi"
type textarea "x"
type textarea "I am tryin"
type textarea "x"
type textarea "I am trying"
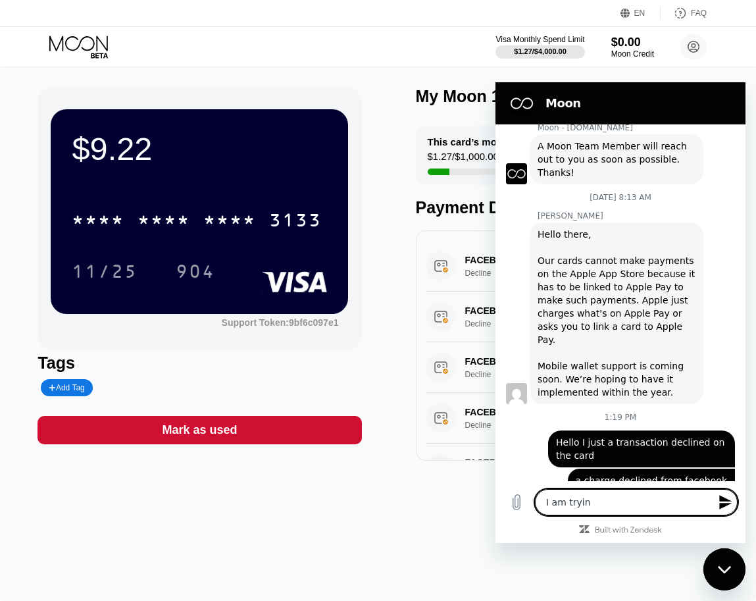
type textarea "x"
type textarea "I am trying"
type textarea "x"
type textarea "I am trying t"
type textarea "x"
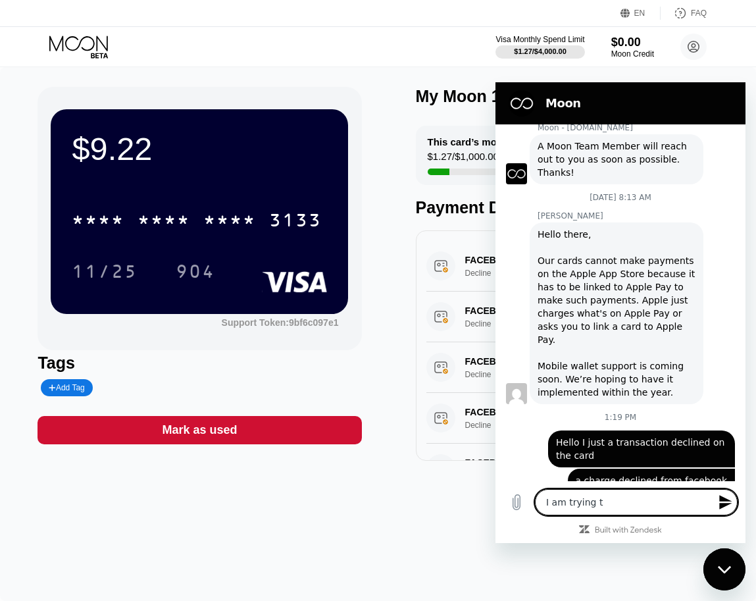
type textarea "I am trying to"
type textarea "x"
type textarea "I am trying to"
type textarea "x"
type textarea "I am trying to c"
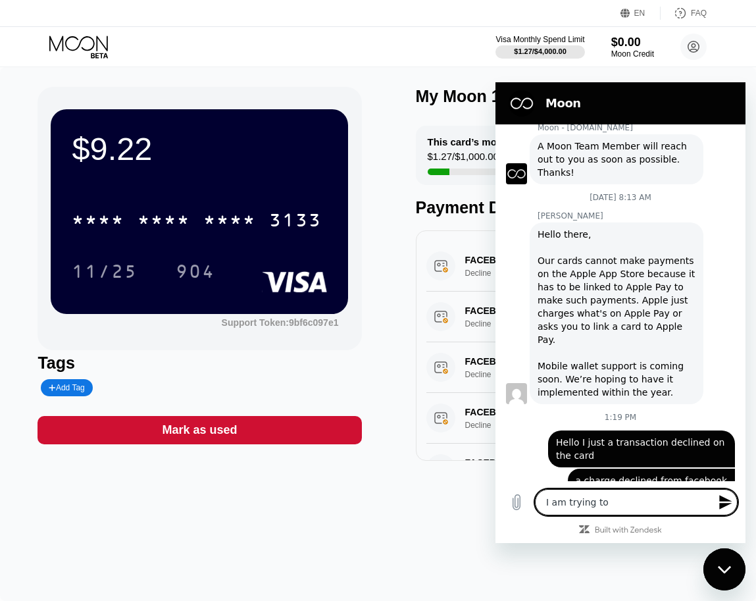
type textarea "x"
type textarea "I am trying to ch"
type textarea "x"
type textarea "I am trying to cha"
type textarea "x"
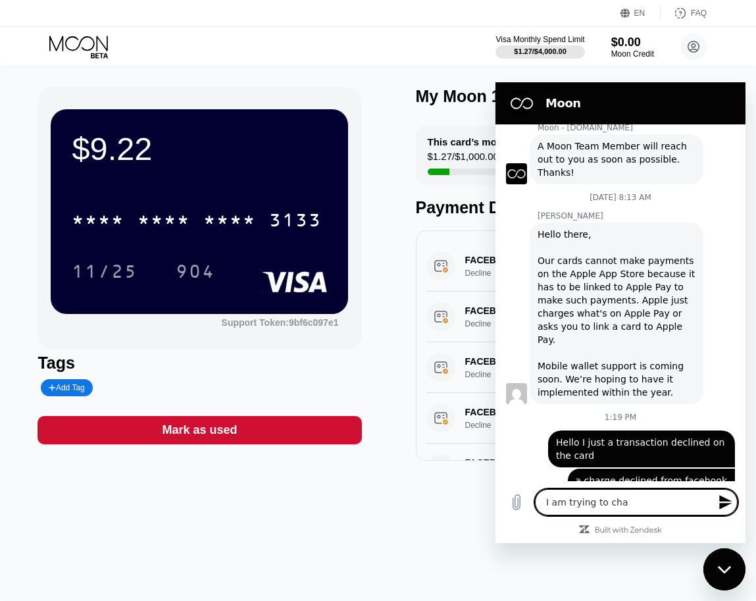
type textarea "I am trying to char"
type textarea "x"
type textarea "I am trying to charg"
type textarea "x"
type textarea "I am trying to charge"
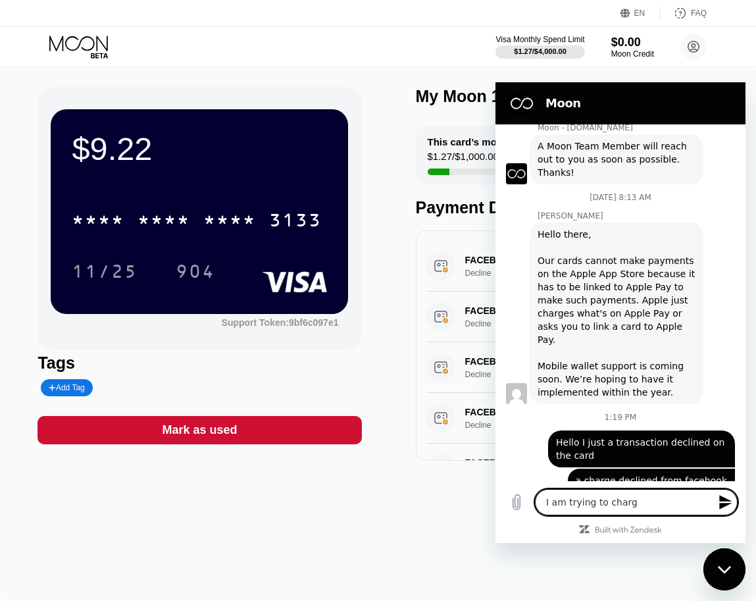
type textarea "x"
type textarea "I am trying to charge"
type textarea "x"
type textarea "I am trying to charge f"
type textarea "x"
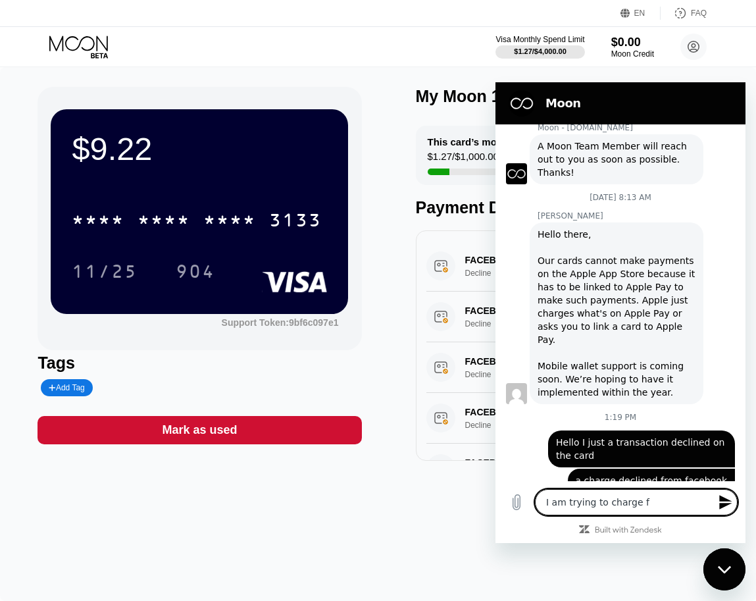
type textarea "I am trying to charge fr"
type textarea "x"
type textarea "I am trying to charge fro"
type textarea "x"
type textarea "I am trying to charge from"
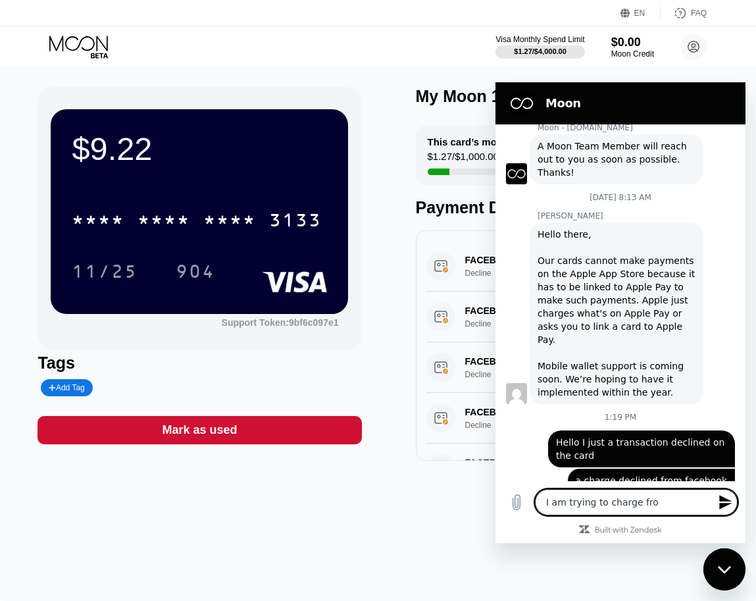
type textarea "x"
type textarea "I am trying to charge from"
type textarea "x"
type textarea "I am trying to charge from f"
type textarea "x"
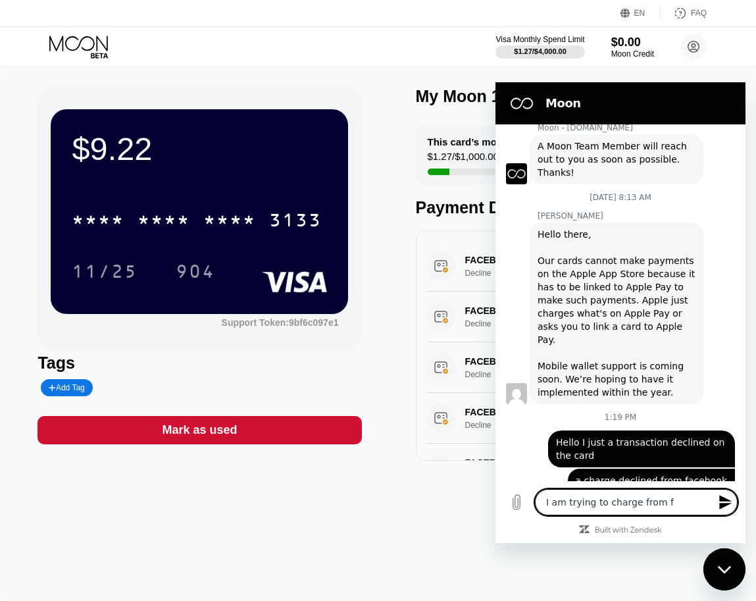
type textarea "I am trying to charge from fa"
type textarea "x"
type textarea "I am trying to charge from fac"
type textarea "x"
type textarea "I am trying to charge from face"
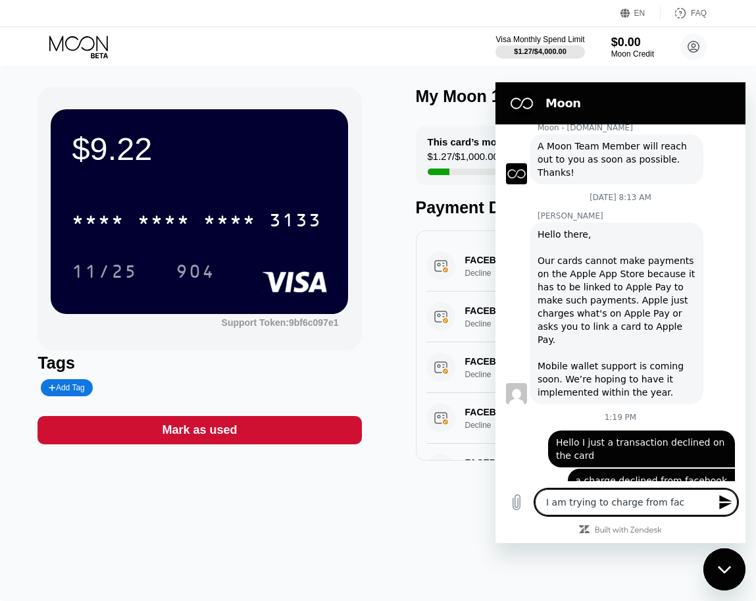
type textarea "x"
type textarea "I am trying to charge from faceb"
type textarea "x"
type textarea "I am trying to charge from facebo"
type textarea "x"
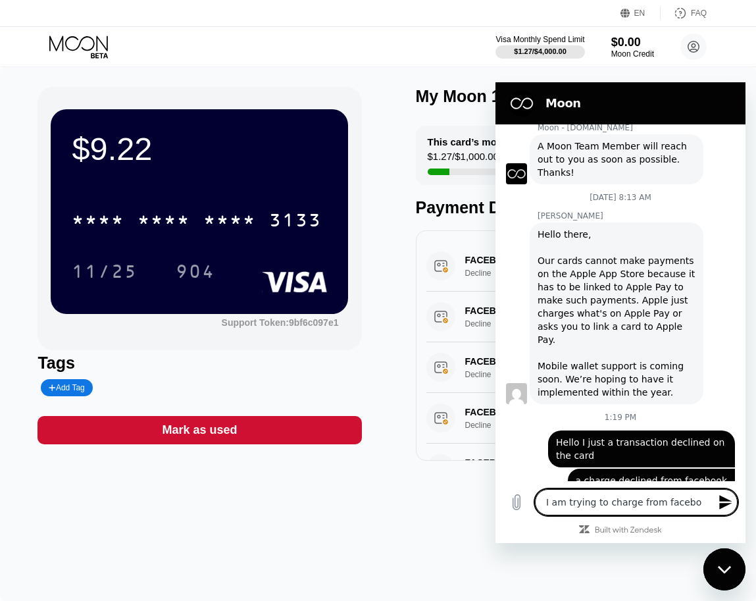
type textarea "I am trying to charge from faceboo"
type textarea "x"
type textarea "I am trying to charge from facebook"
type textarea "x"
type textarea "I am trying to charge from Facebook"
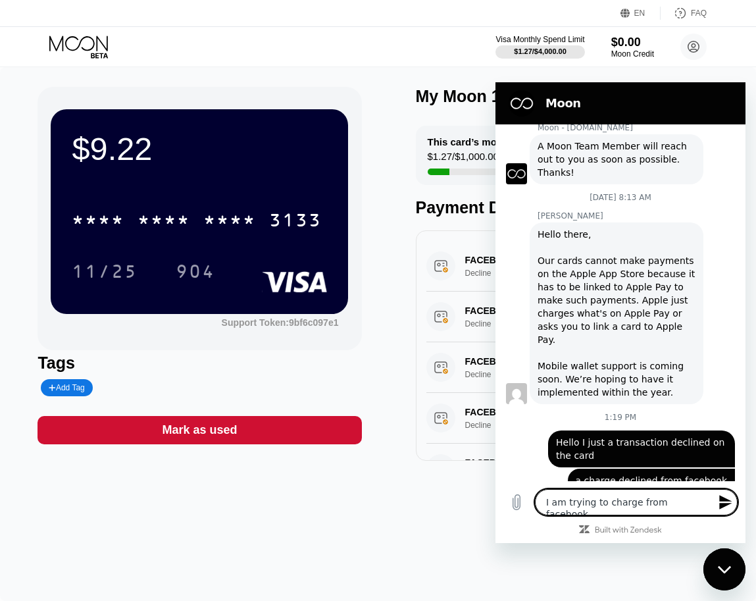
type textarea "x"
type textarea "I am trying to charge from Facebook y"
type textarea "x"
type textarea "I am trying to charge from Facebook ye"
type textarea "x"
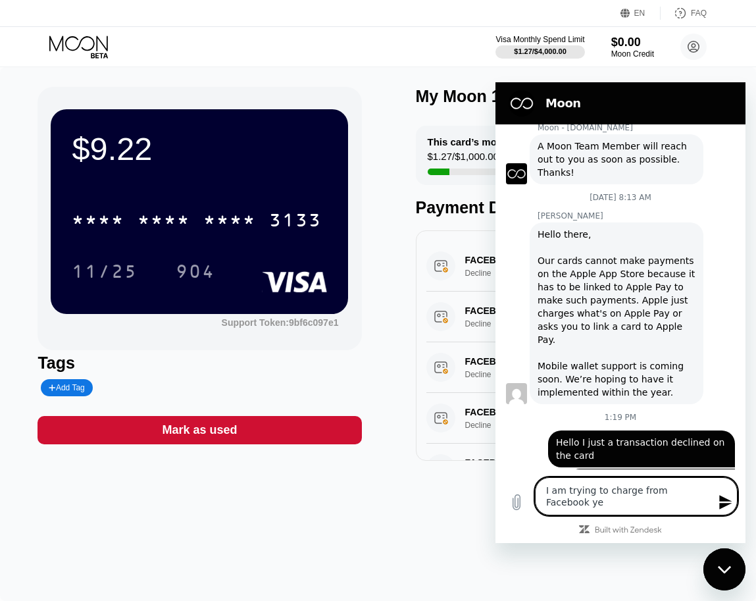
type textarea "I am trying to charge from Facebook yes"
type textarea "x"
type textarea "I am trying to charge from Facebook yes"
type textarea "x"
type textarea "I am trying to charge from Facebook yes"
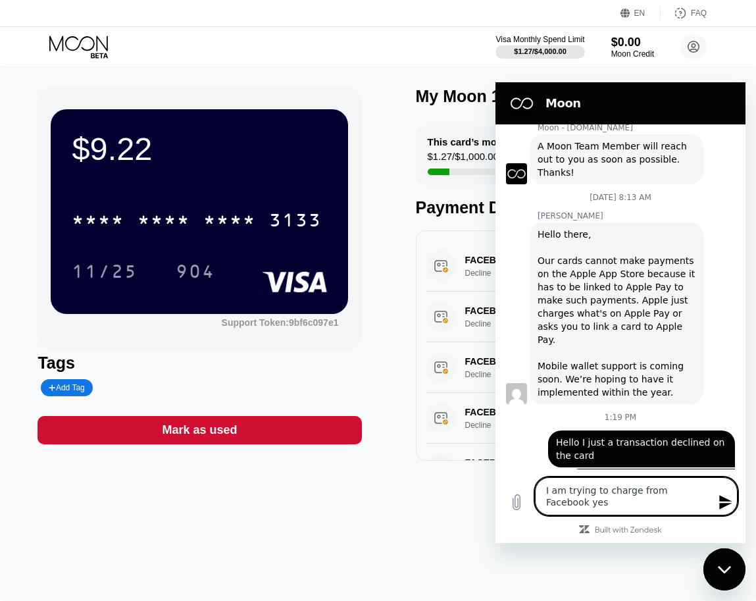
type textarea "x"
type textarea "I am trying to charge from Facebook ye"
type textarea "x"
type textarea "I am trying to charge from Facebook y"
type textarea "x"
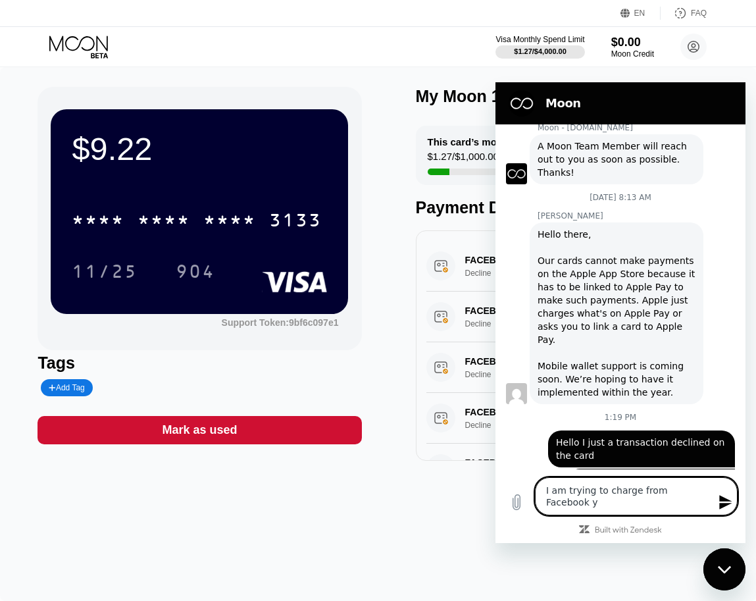
scroll to position [5, 0]
type textarea "I am trying to charge from Facebook"
type textarea "x"
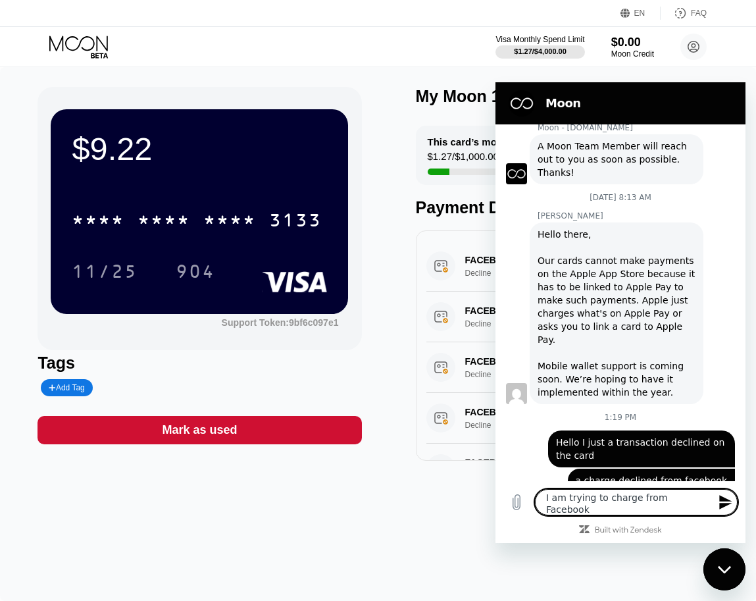
scroll to position [0, 0]
type textarea "I am trying to charge from Facebook i"
type textarea "x"
type textarea "I am trying to charge from Facebook it"
type textarea "x"
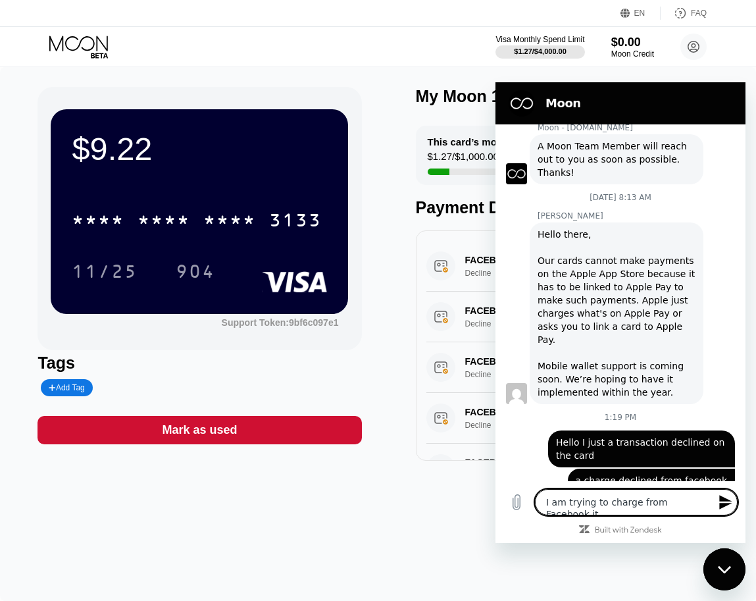
type textarea "I am trying to charge from Facebook its"
type textarea "x"
type textarea "I am trying to charge from Facebook its"
type textarea "x"
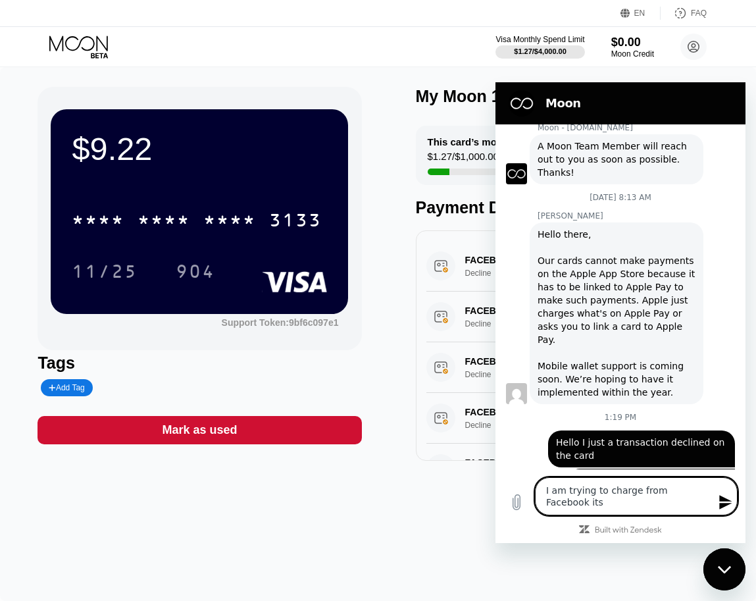
type textarea "I am trying to charge from Facebook its d"
type textarea "x"
type textarea "I am trying to charge from Facebook its de"
type textarea "x"
type textarea "I am trying to charge from Facebook its dec"
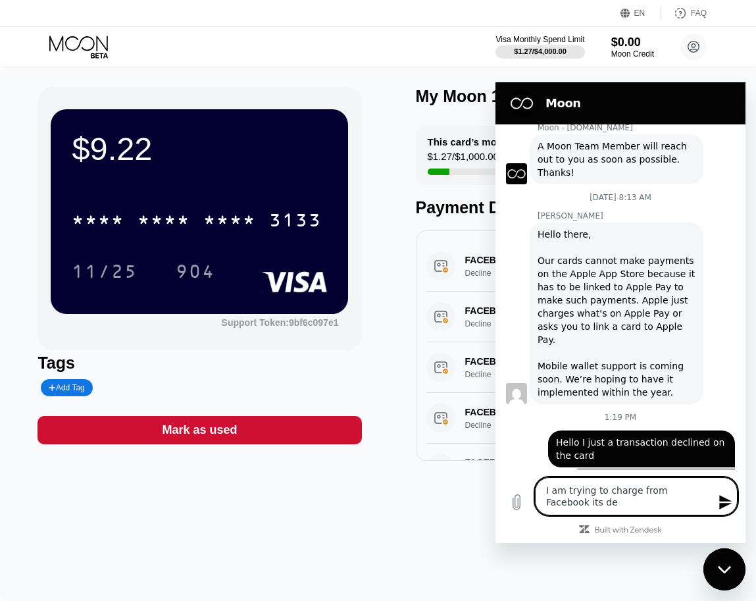
type textarea "x"
type textarea "I am trying to charge from Facebook its decl"
type textarea "x"
type textarea "I am trying to charge from Facebook its decli"
type textarea "x"
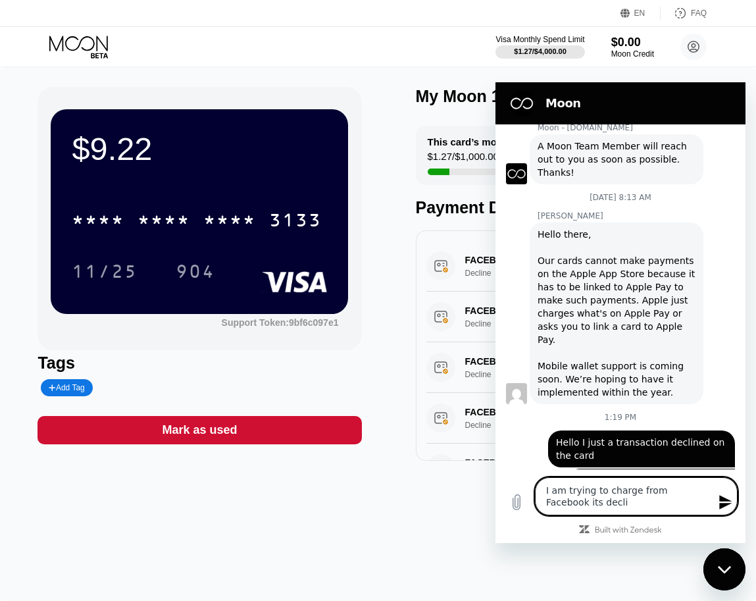
type textarea "I am trying to charge from Facebook its declin"
type textarea "x"
type textarea "I am trying to charge from Facebook its decline"
type textarea "x"
type textarea "I am trying to charge from Facebook its declined"
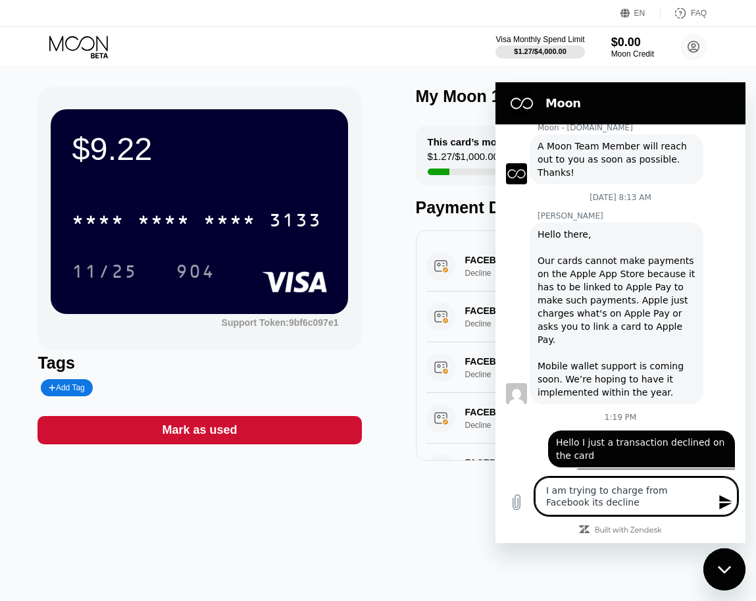
type textarea "x"
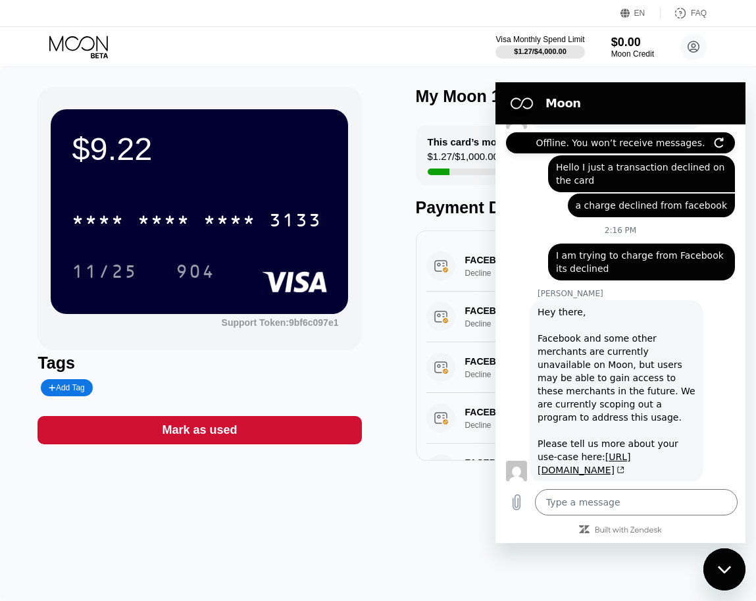
scroll to position [485, 0]
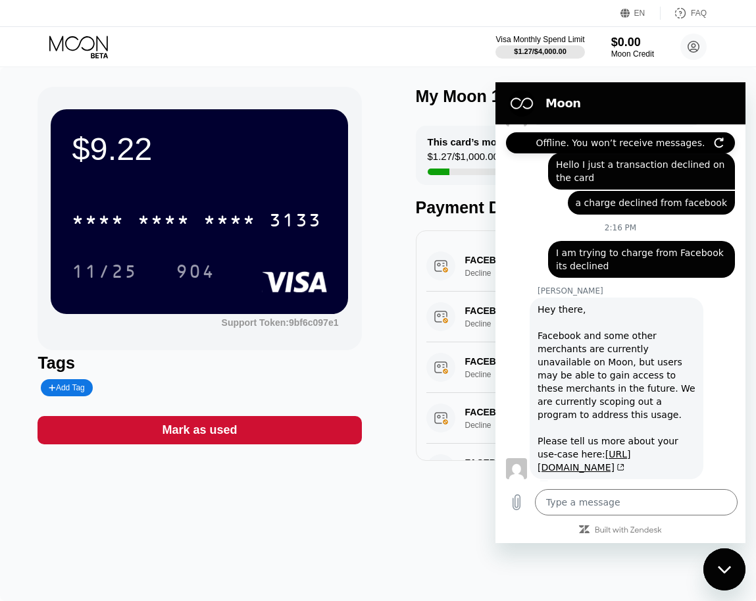
type textarea "x"
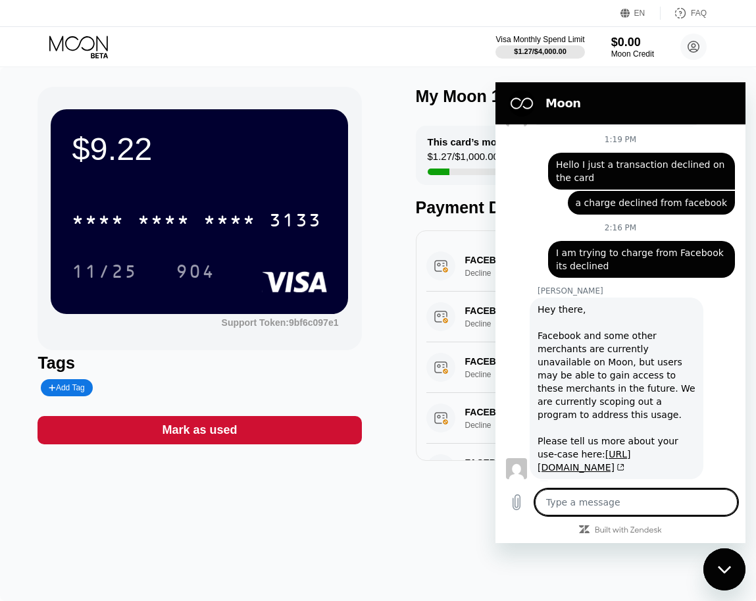
click at [636, 505] on textarea at bounding box center [636, 502] width 203 height 26
type textarea "s"
type textarea "x"
type textarea "so"
type textarea "x"
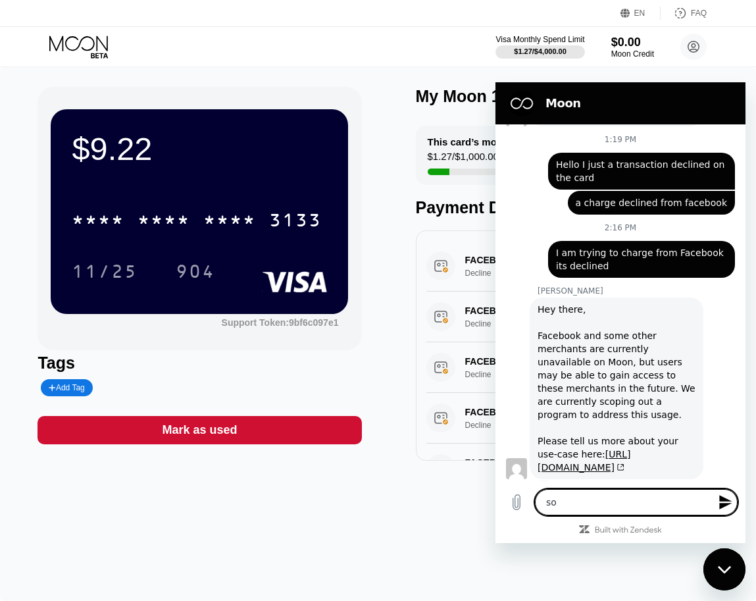
type textarea "so"
type textarea "x"
type textarea "so w"
type textarea "x"
type textarea "so wh"
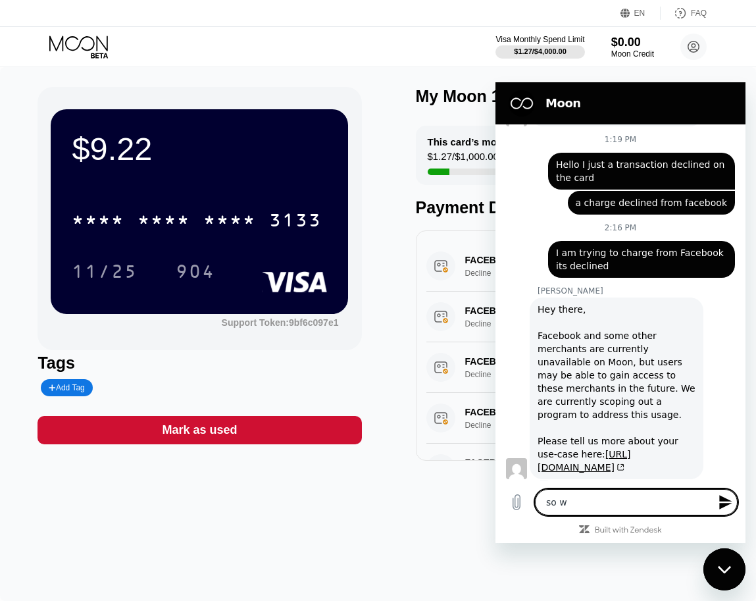
type textarea "x"
type textarea "so whe"
type textarea "x"
type textarea "so wher"
type textarea "x"
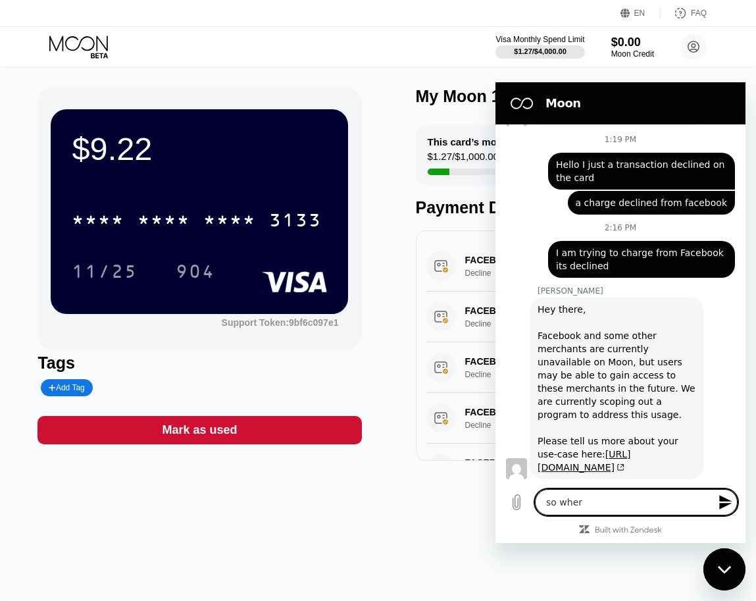
type textarea "so where"
type textarea "x"
type textarea "so where"
type textarea "x"
type textarea "so where c"
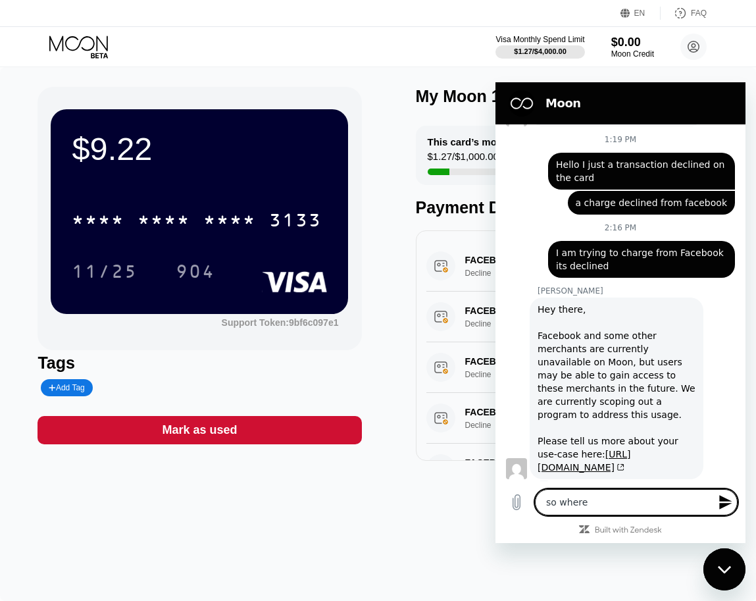
type textarea "x"
type textarea "so where ca"
type textarea "x"
type textarea "so where can"
type textarea "x"
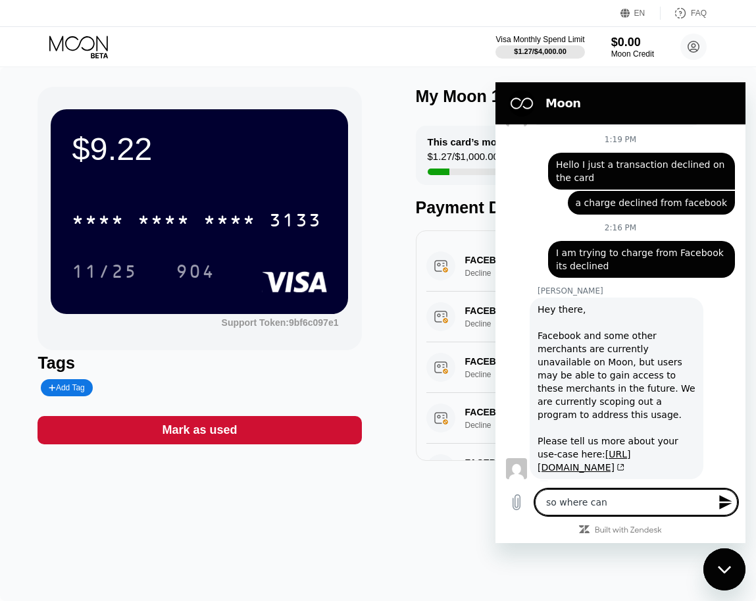
type textarea "so where can"
type textarea "x"
type textarea "so where can i"
type textarea "x"
type textarea "so where can I"
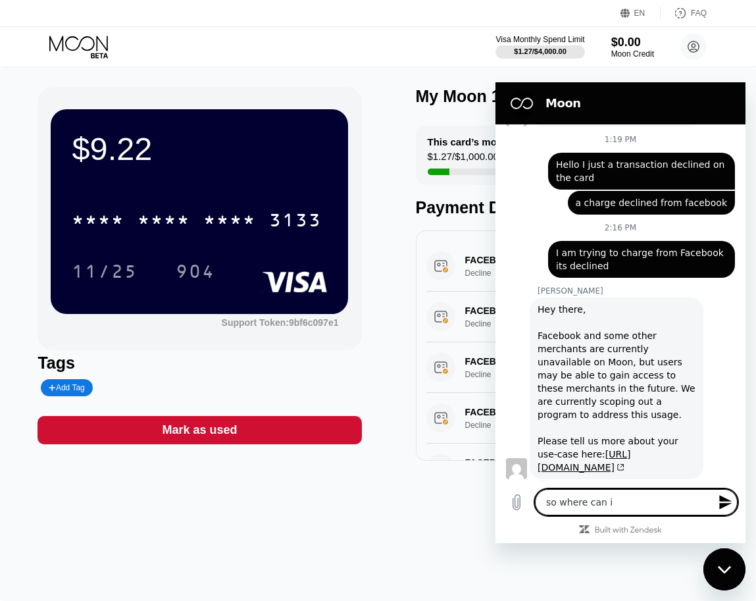
type textarea "x"
type textarea "so where can I m"
type textarea "x"
type textarea "so where can I ma"
type textarea "x"
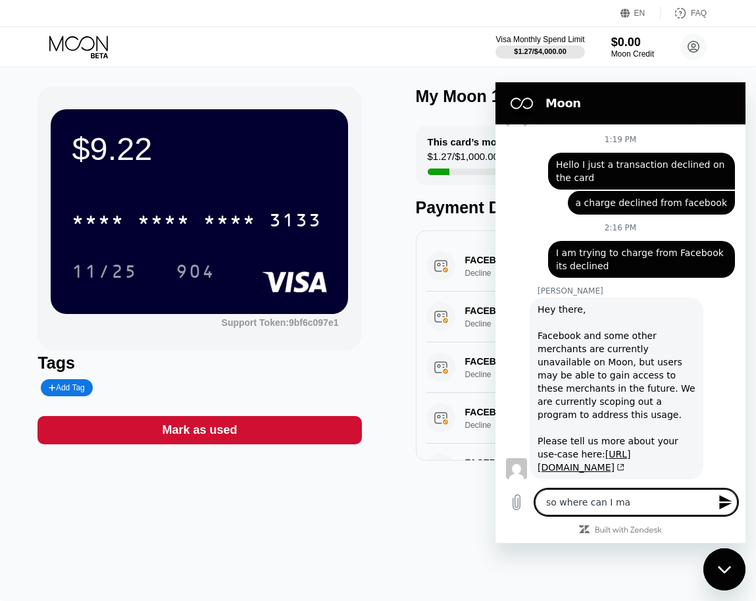
type textarea "so where can I mak"
type textarea "x"
type textarea "so where can I make"
type textarea "x"
type textarea "so where can I make"
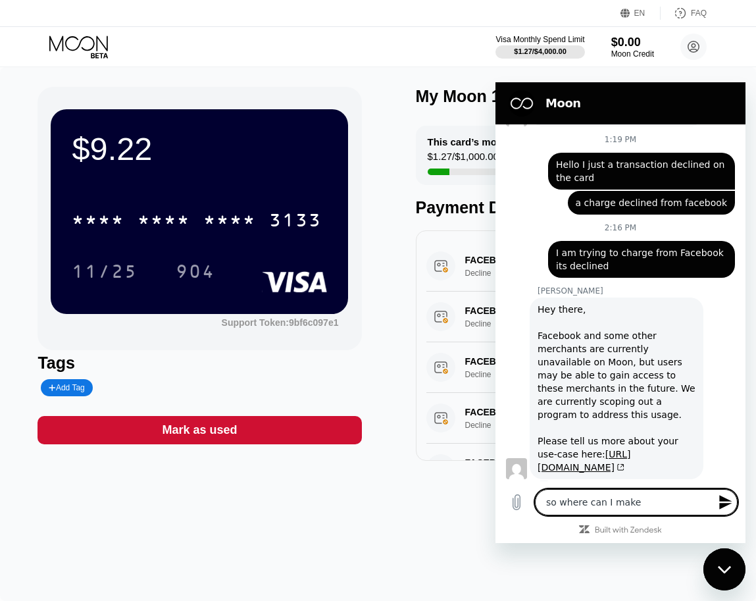
type textarea "x"
type textarea "so where can I make y"
type textarea "x"
type textarea "so where can I make"
type textarea "x"
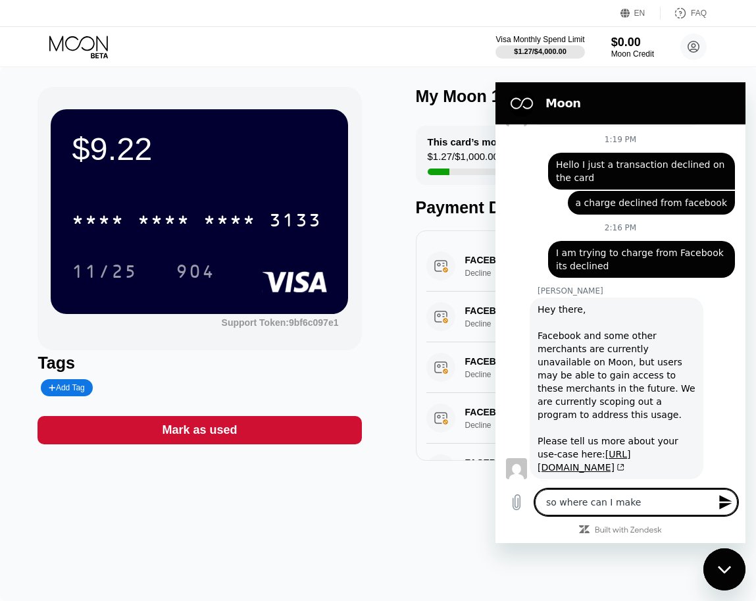
type textarea "so where can I make u"
type textarea "x"
type textarea "so where can I make us"
type textarea "x"
type textarea "so where can I make use"
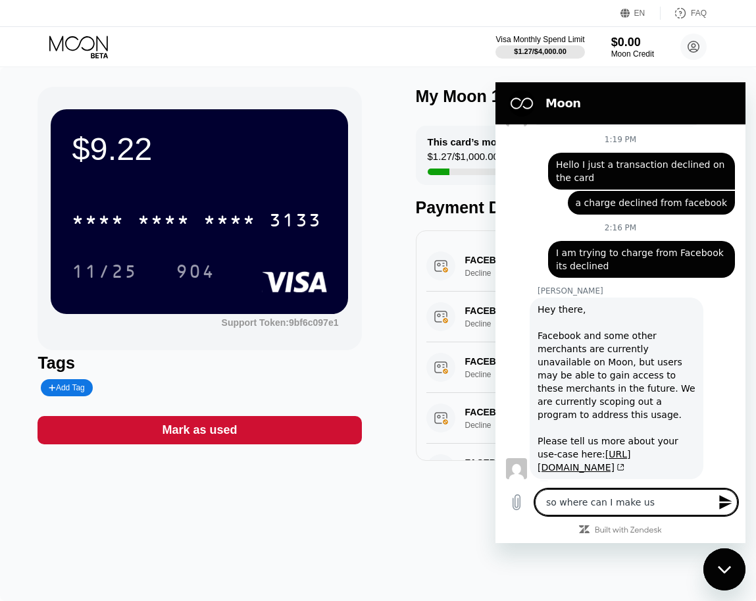
type textarea "x"
type textarea "so where can I make use"
type textarea "x"
type textarea "so where can I make use o"
type textarea "x"
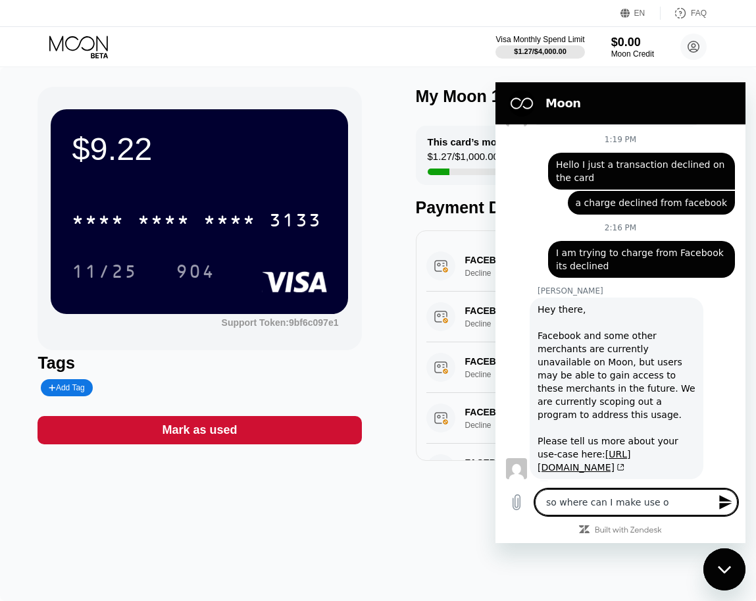
type textarea "so where can I make use of"
type textarea "x"
type textarea "so where can I make use of"
type textarea "x"
type textarea "so where can I make use of t"
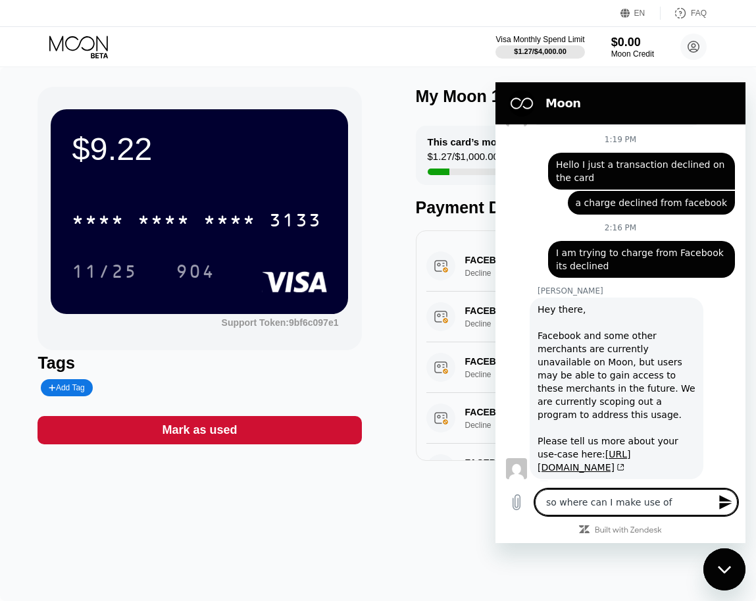
type textarea "x"
type textarea "so where can I make use of th"
type textarea "x"
type textarea "so where can I make use of the"
type textarea "x"
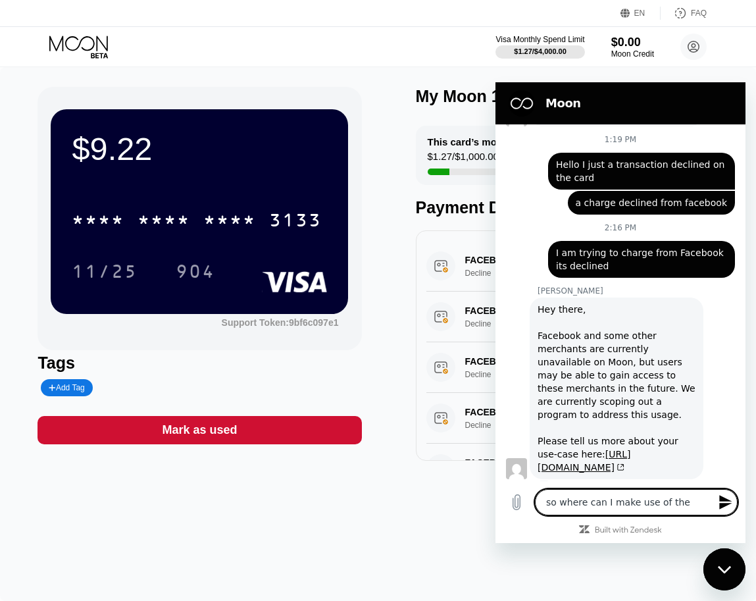
type textarea "so where can I make use of the"
type textarea "x"
type textarea "so where can I make use of the c"
type textarea "x"
type textarea "so where can I make use of the ca"
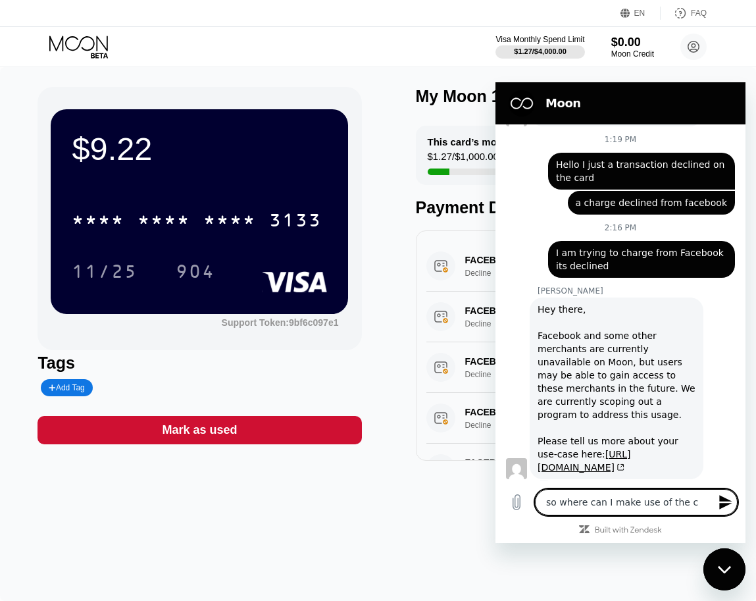
type textarea "x"
type textarea "so where can I make use of the car"
type textarea "x"
type textarea "so where can I make use of the card"
type textarea "x"
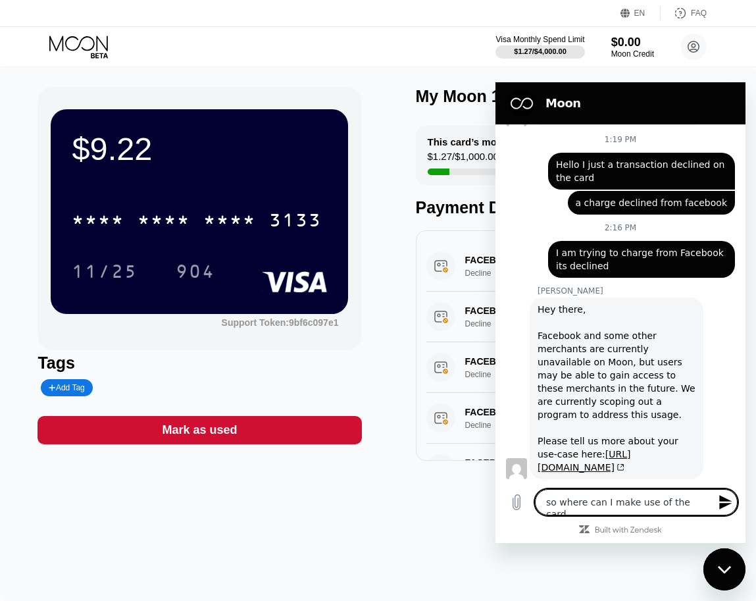
type textarea "so where can I make use of the card"
type textarea "x"
type textarea "so where can I make use of the card h"
type textarea "x"
type textarea "so where can I make use of the card he"
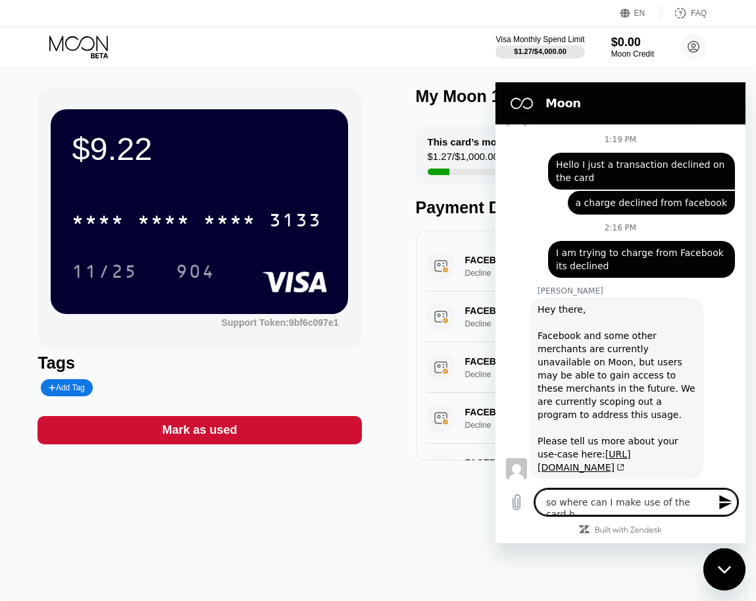
type textarea "x"
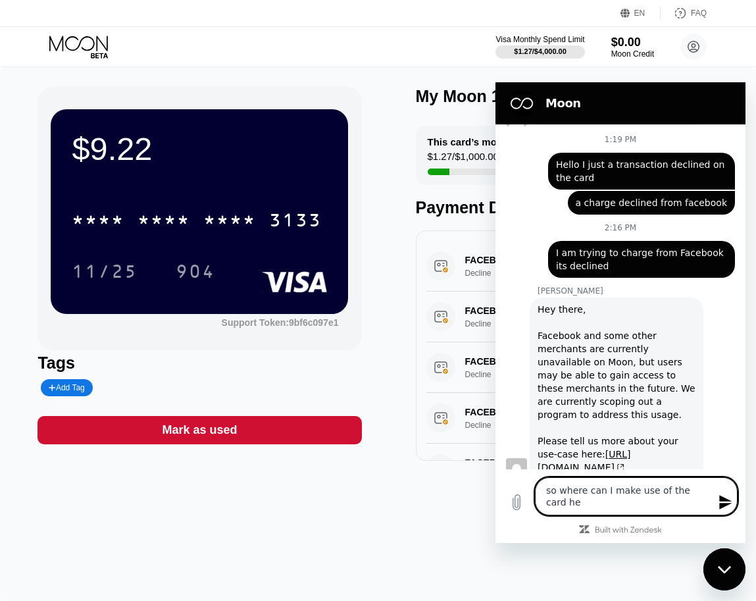
type textarea "so where can I make use of the card her"
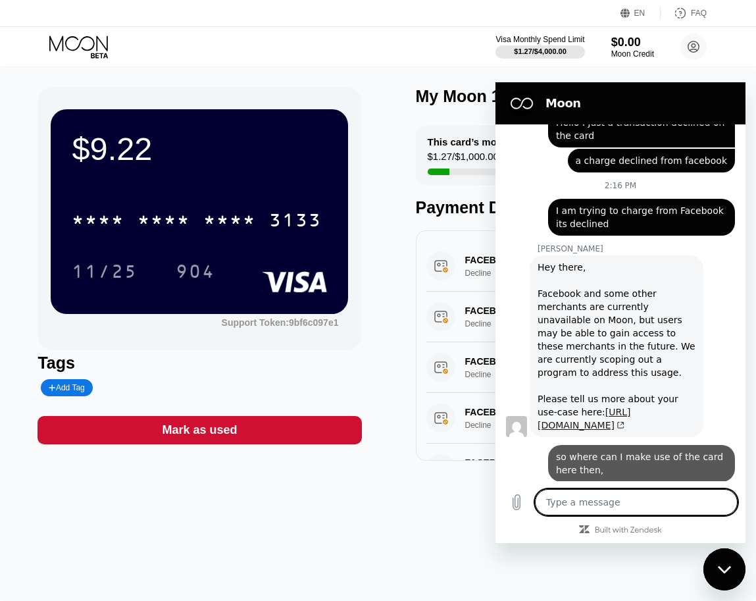
scroll to position [530, 0]
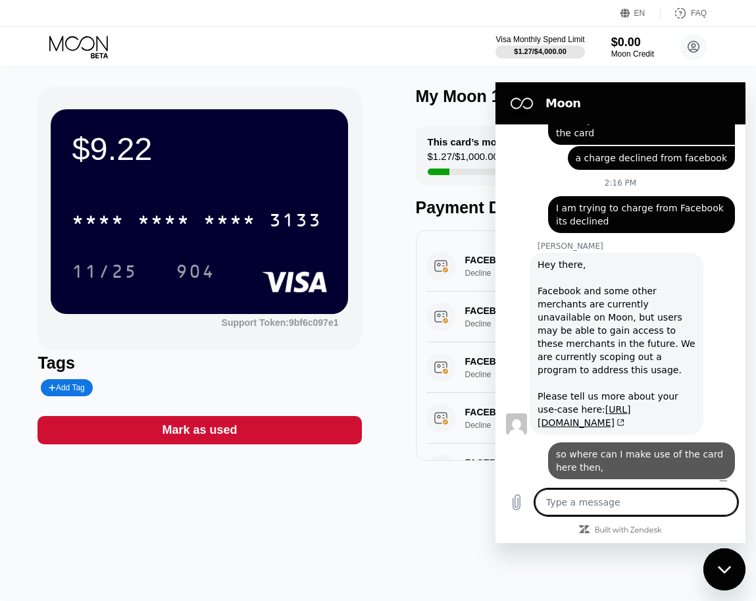
click at [592, 500] on textarea at bounding box center [636, 502] width 203 height 26
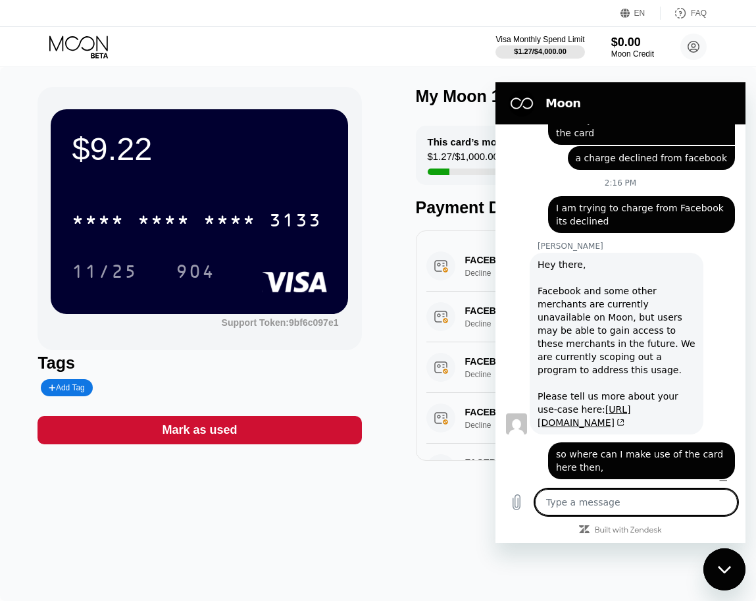
click at [611, 509] on textarea at bounding box center [636, 502] width 203 height 26
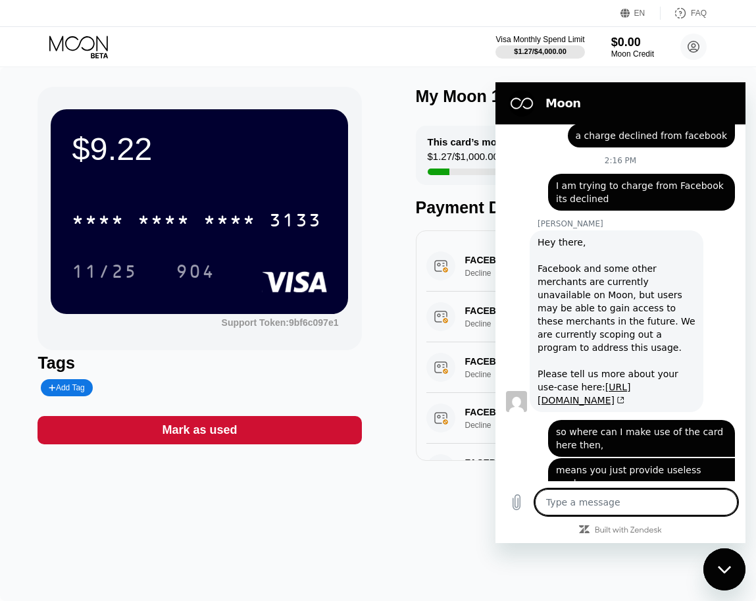
scroll to position [555, 0]
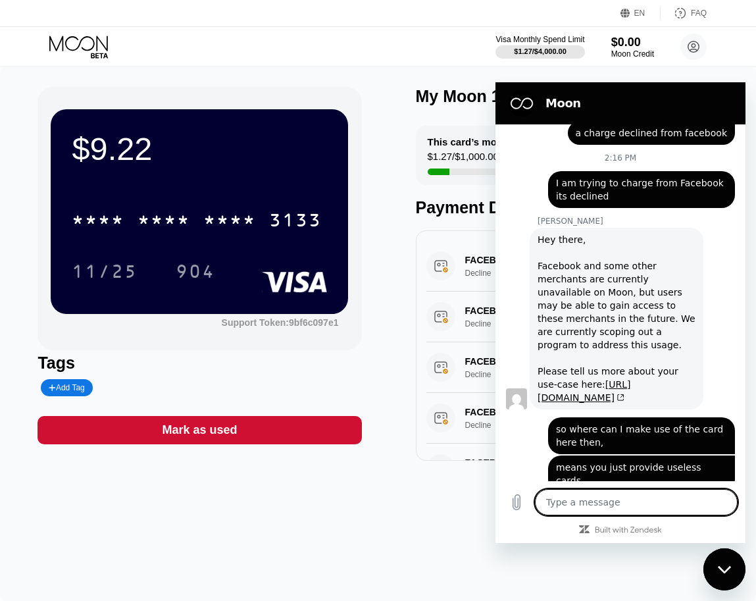
click at [423, 196] on div "This card’s monthly limit $1.27 / $1,000.00 Payment Details" at bounding box center [578, 171] width 324 height 91
click at [732, 561] on div "Close messaging window" at bounding box center [724, 568] width 39 height 39
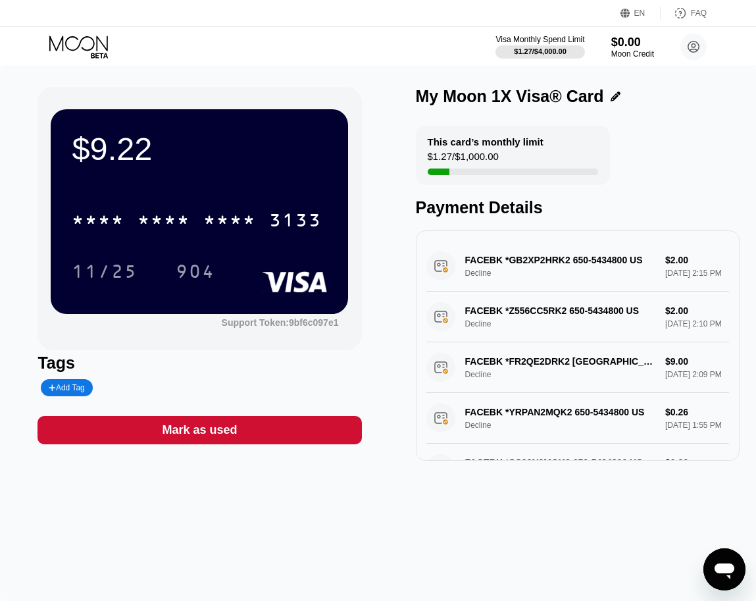
click at [717, 560] on icon "Open messaging window" at bounding box center [725, 569] width 24 height 24
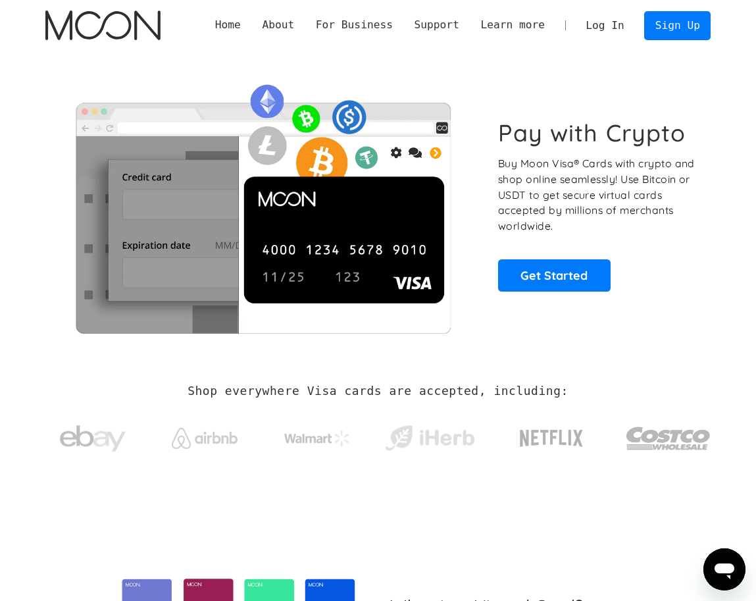
click at [603, 29] on link "Log In" at bounding box center [605, 26] width 60 height 28
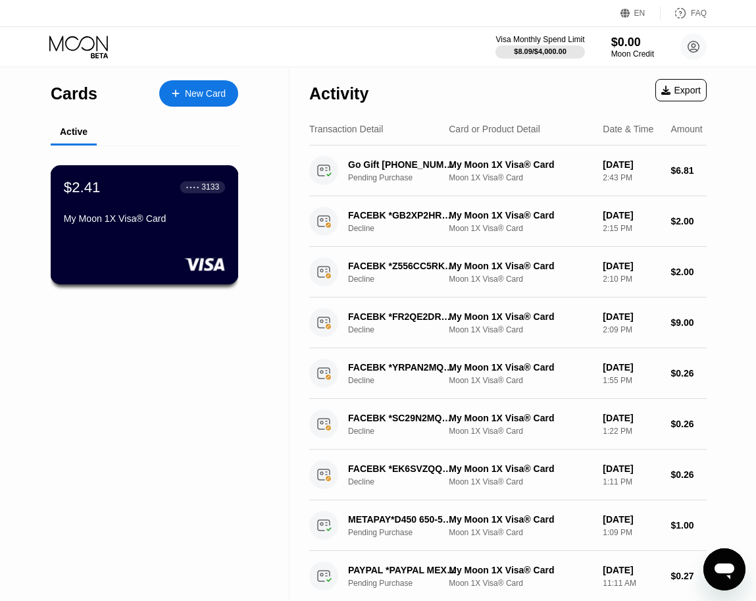
click at [159, 201] on div "$2.41 ● ● ● ● 3133 My Moon 1X Visa® Card" at bounding box center [144, 203] width 161 height 51
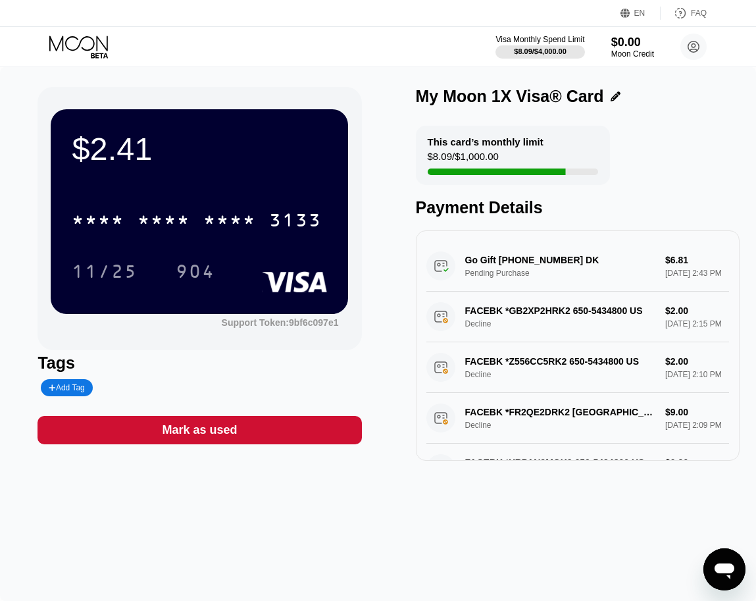
click at [730, 568] on icon "Open messaging window" at bounding box center [725, 571] width 20 height 16
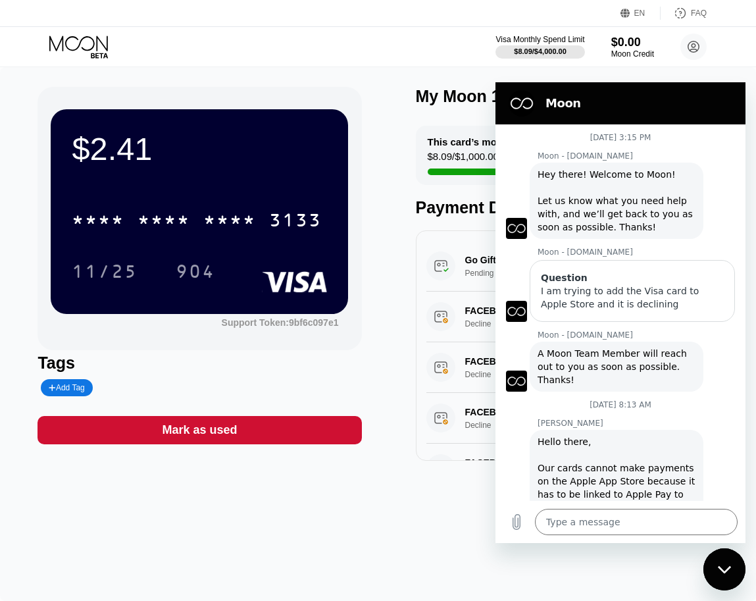
scroll to position [1668, 0]
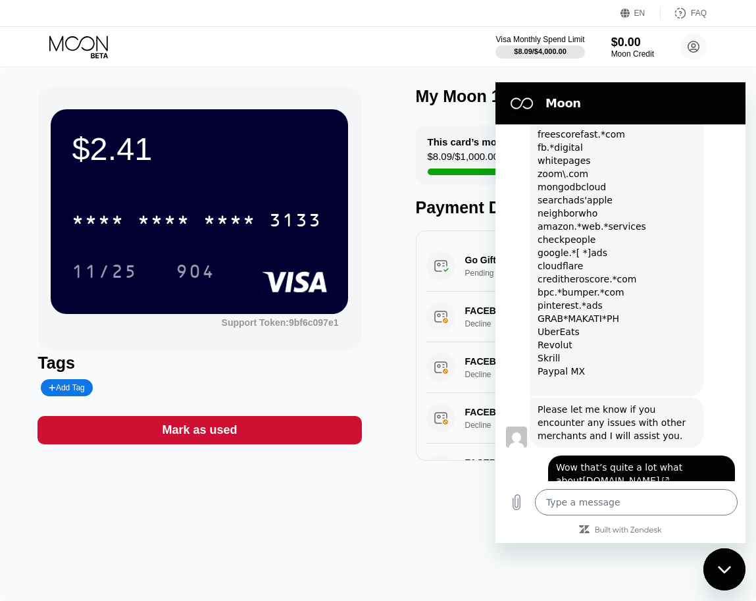
click at [357, 555] on div "$2.41 * * * * * * * * * * * * 3133 11/25 904 Support Token: 9bf6c097e1 Tags Add…" at bounding box center [378, 334] width 756 height 534
click at [354, 557] on div "$2.41 * * * * * * * * * * * * 3133 11/25 904 Support Token: 9bf6c097e1 Tags Add…" at bounding box center [378, 334] width 756 height 534
drag, startPoint x: 455, startPoint y: 80, endPoint x: 3, endPoint y: 8, distance: 458.4
click at [455, 80] on div "$2.41 * * * * * * * * * * * * 3133 11/25 904 Support Token: 9bf6c097e1 Tags Add…" at bounding box center [378, 334] width 756 height 534
click at [722, 561] on div "Close messaging window" at bounding box center [724, 568] width 39 height 39
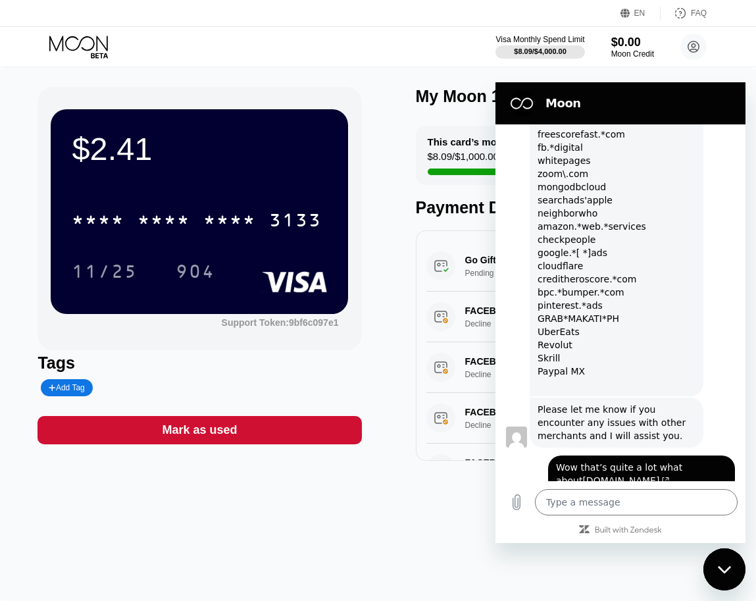
type textarea "x"
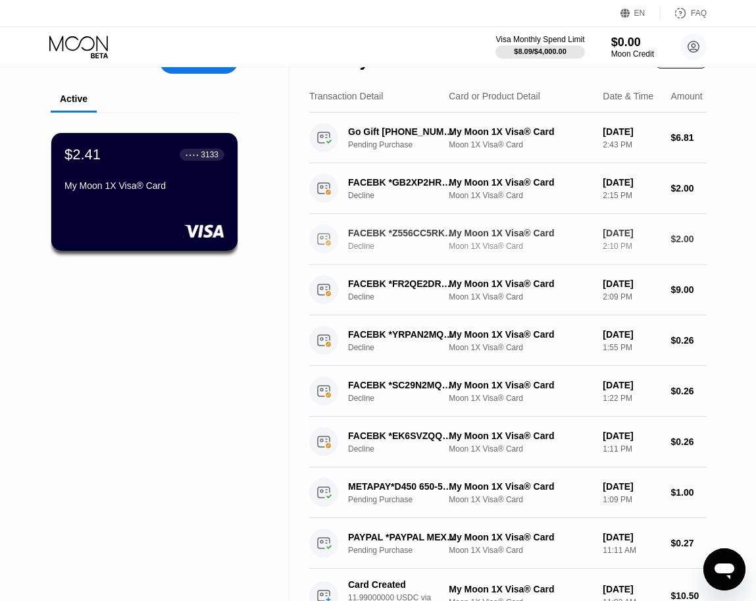
scroll to position [35, 0]
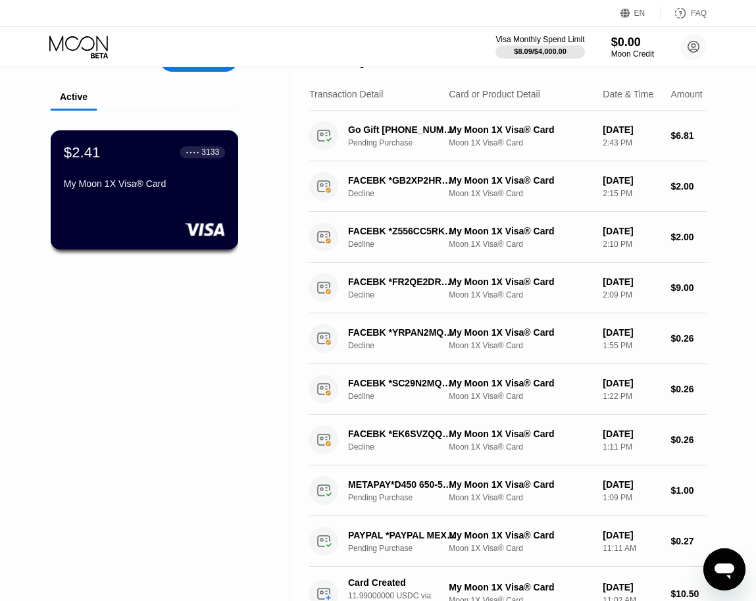
click at [163, 196] on div "$2.41 ● ● ● ● 3133 My Moon 1X Visa® Card" at bounding box center [145, 189] width 188 height 119
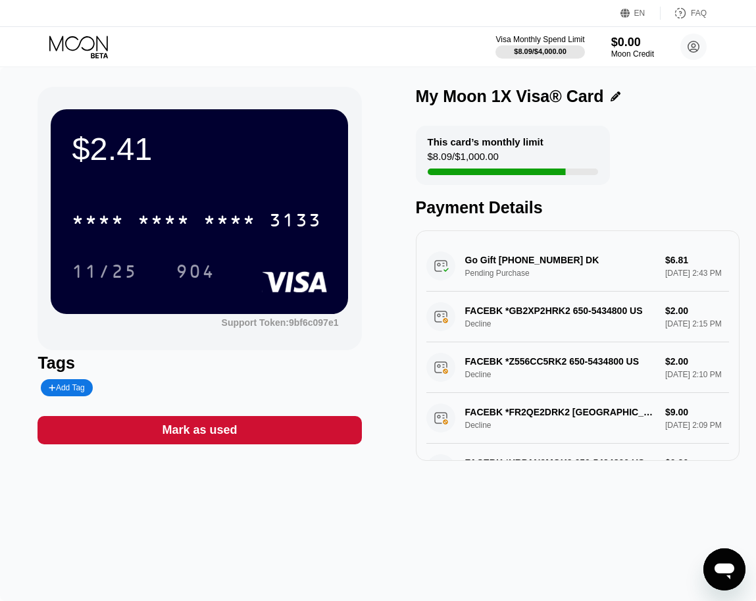
click at [453, 266] on div "Go Gift [PHONE_NUMBER] DK Pending Purchase $6.81 [DATE] 2:43 PM" at bounding box center [577, 266] width 303 height 51
click at [433, 256] on div "Go Gift [PHONE_NUMBER] DK Pending Purchase $6.81 [DATE] 2:43 PM" at bounding box center [577, 266] width 303 height 51
